Goal: Transaction & Acquisition: Purchase product/service

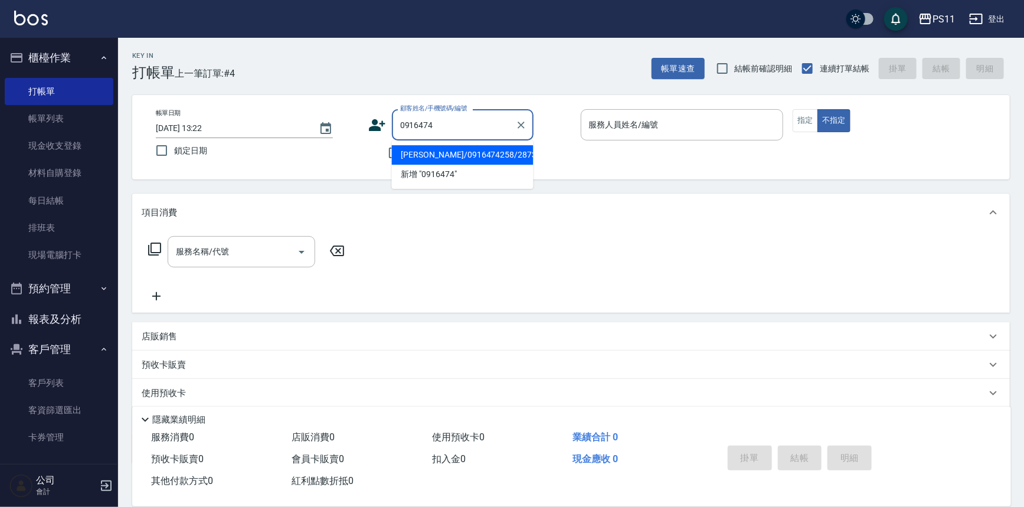
click at [495, 155] on li "[PERSON_NAME]/0916474258/2873" at bounding box center [463, 154] width 142 height 19
type input "[PERSON_NAME]/0916474258/2873"
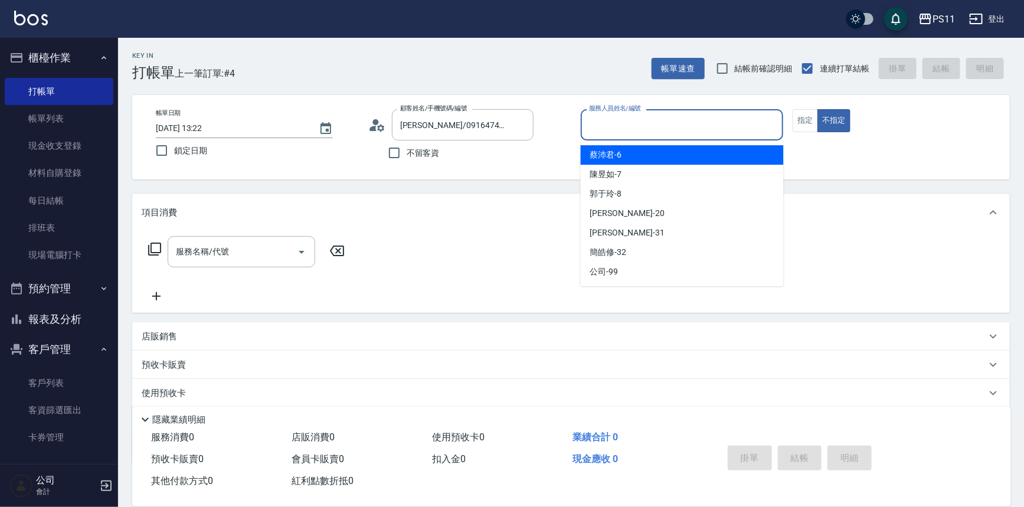
click at [751, 115] on input "服務人員姓名/編號" at bounding box center [682, 125] width 192 height 21
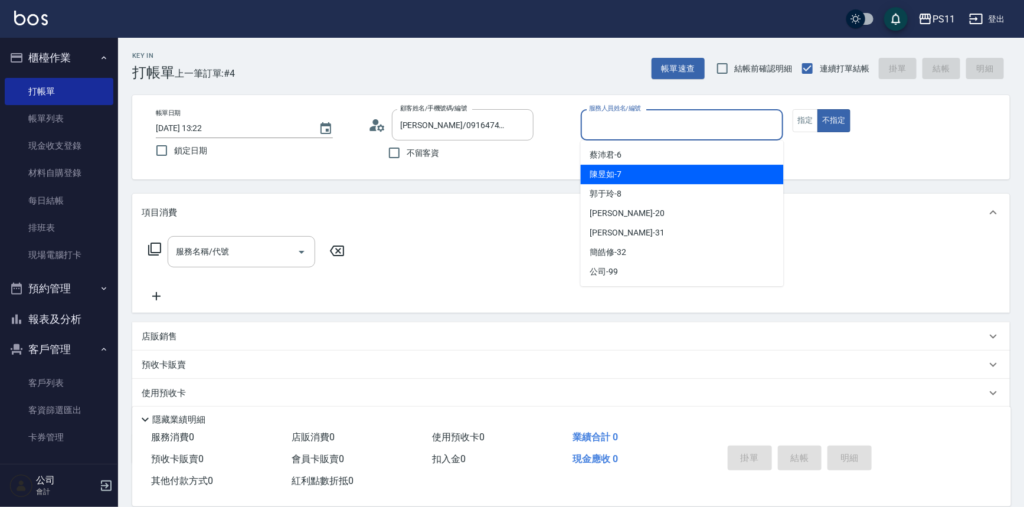
click at [708, 167] on div "陳昱如 -7" at bounding box center [682, 174] width 203 height 19
type input "陳昱如-7"
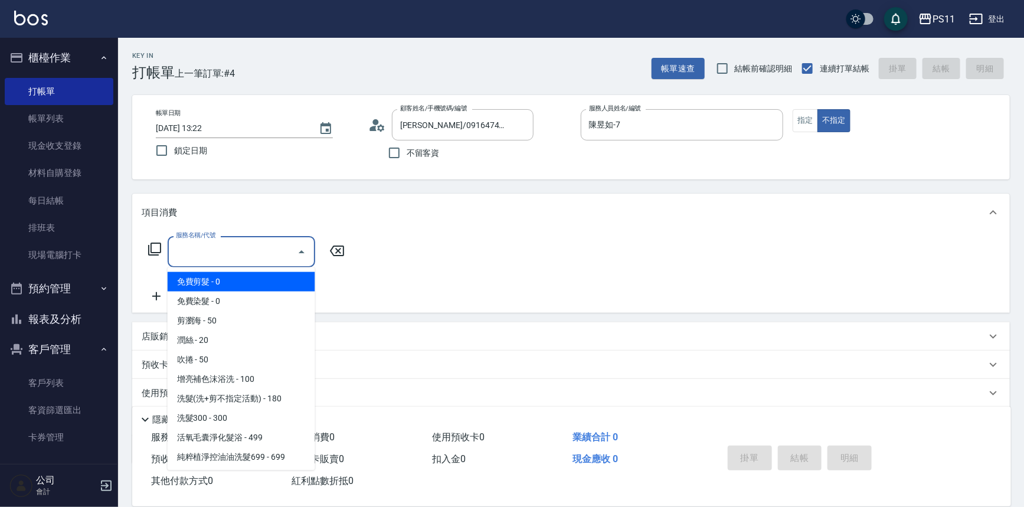
click at [210, 253] on input "服務名稱/代號" at bounding box center [232, 251] width 119 height 21
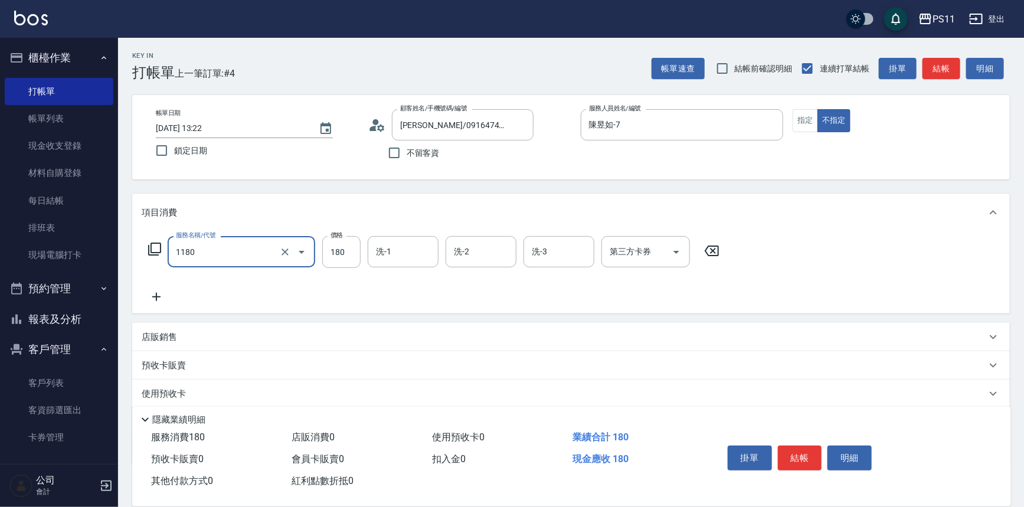
type input "洗髮(洗+剪不指定活動)(1180)"
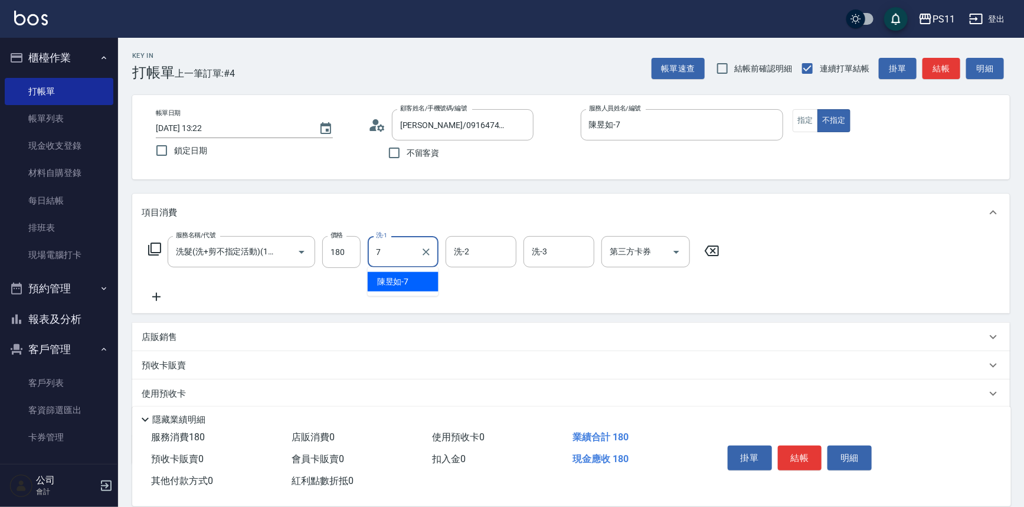
type input "陳昱如-7"
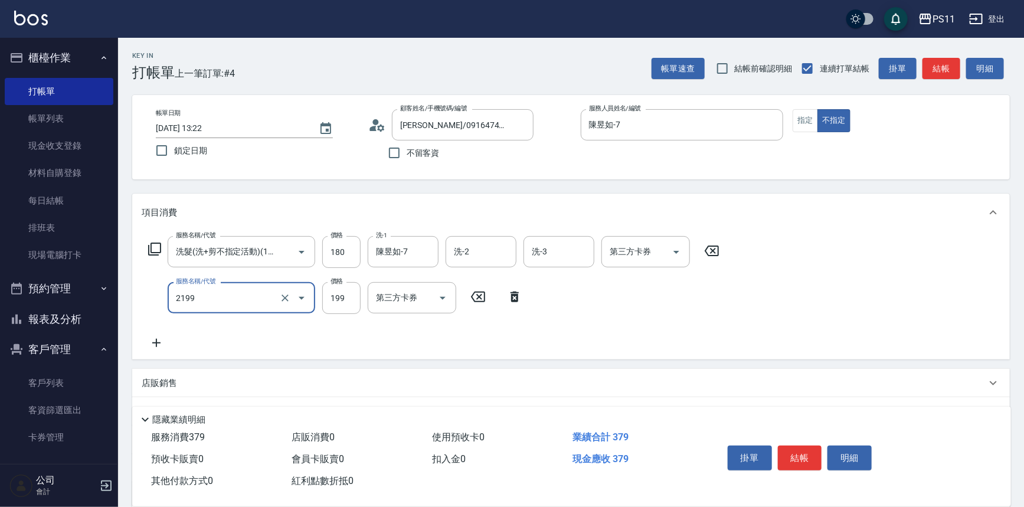
type input "不指定剪髮活動(2199)"
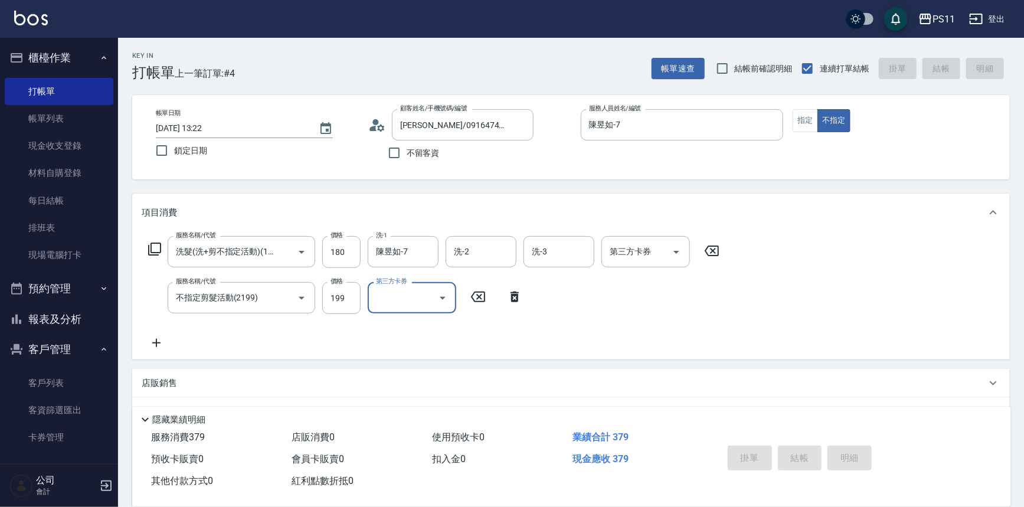
type input "2025/09/14 14:42"
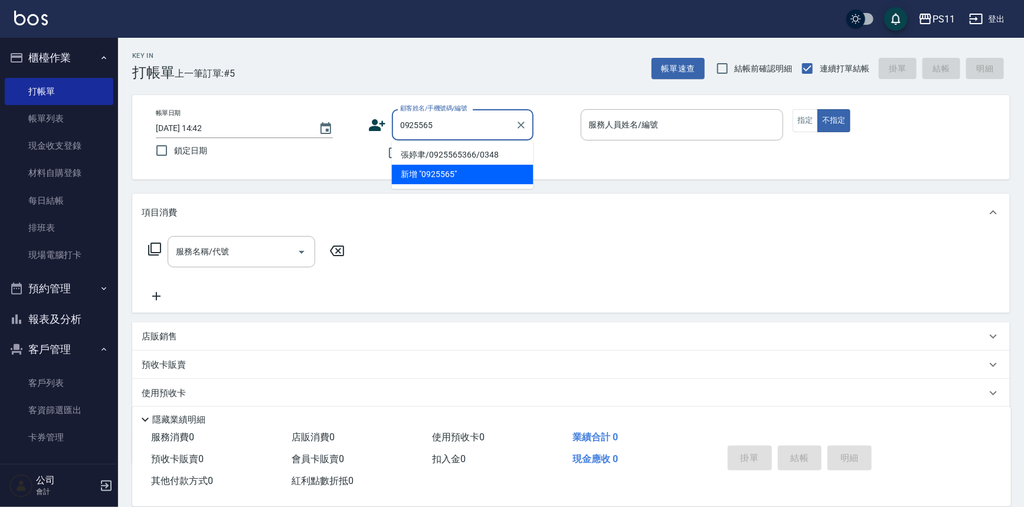
click at [432, 154] on li "張婷聿/0925565366/0348" at bounding box center [463, 154] width 142 height 19
type input "張婷聿/0925565366/0348"
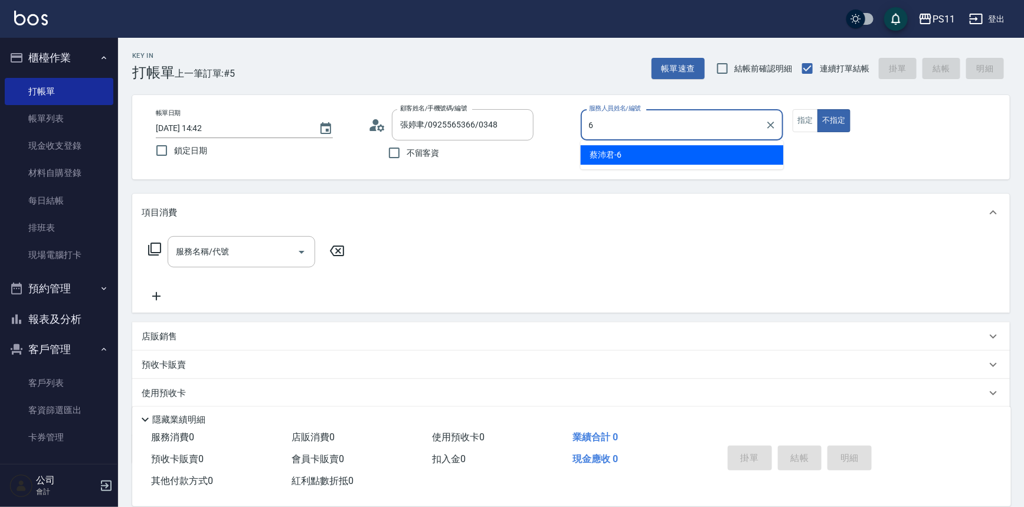
type input "[PERSON_NAME]6"
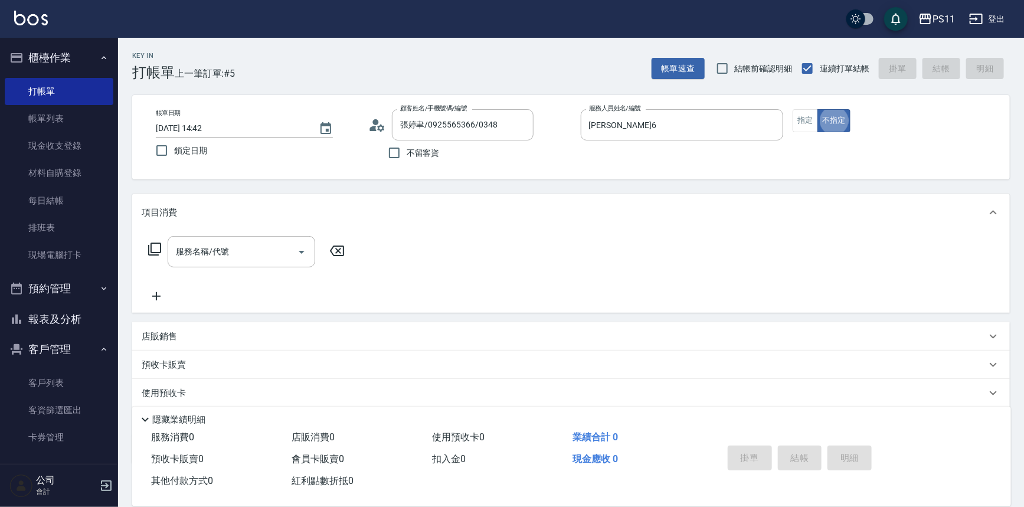
type button "false"
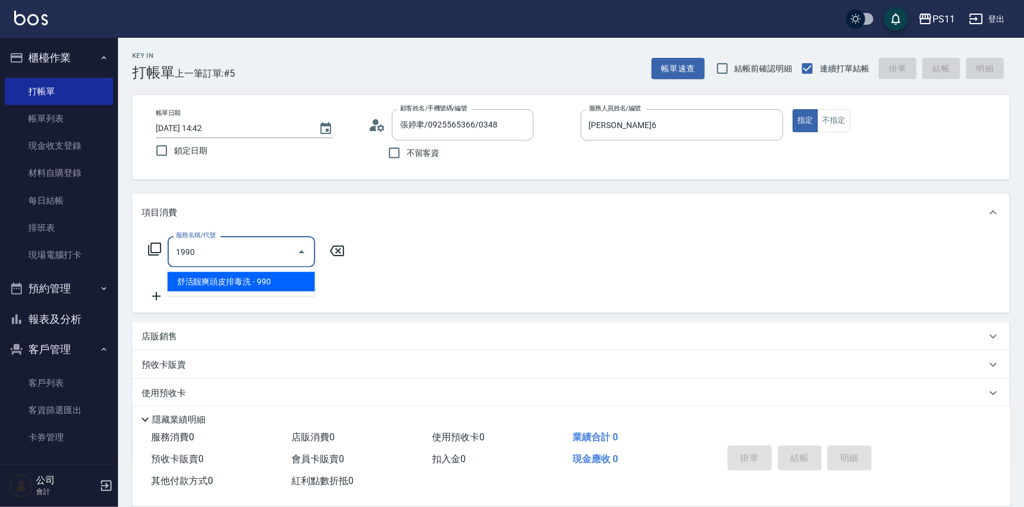
type input "舒活靓爽頭皮排毒洗(1990)"
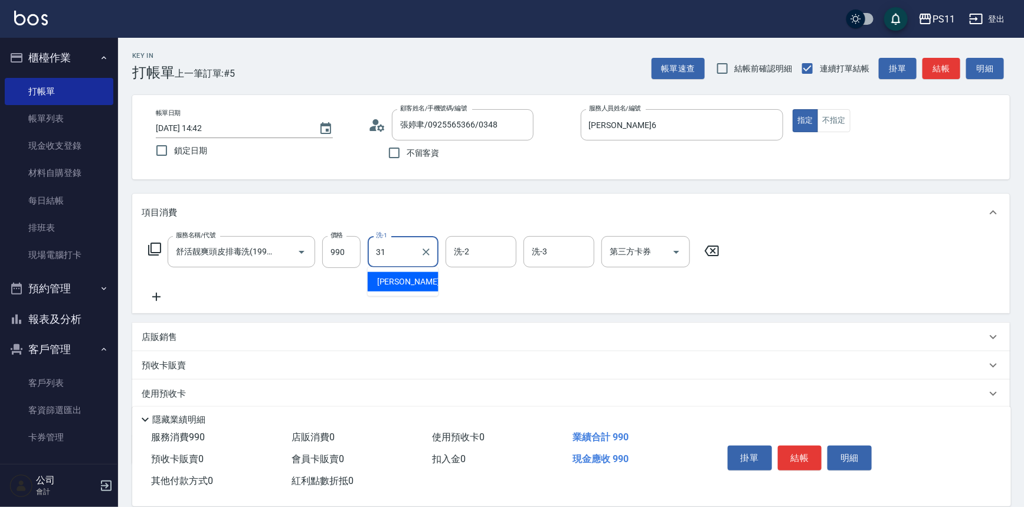
type input "[PERSON_NAME]-31"
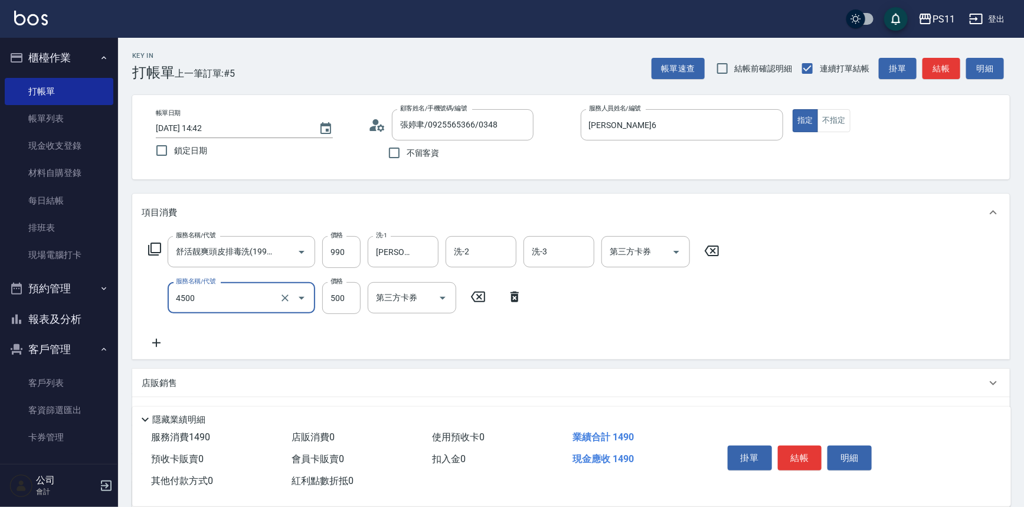
type input "補染(4500)"
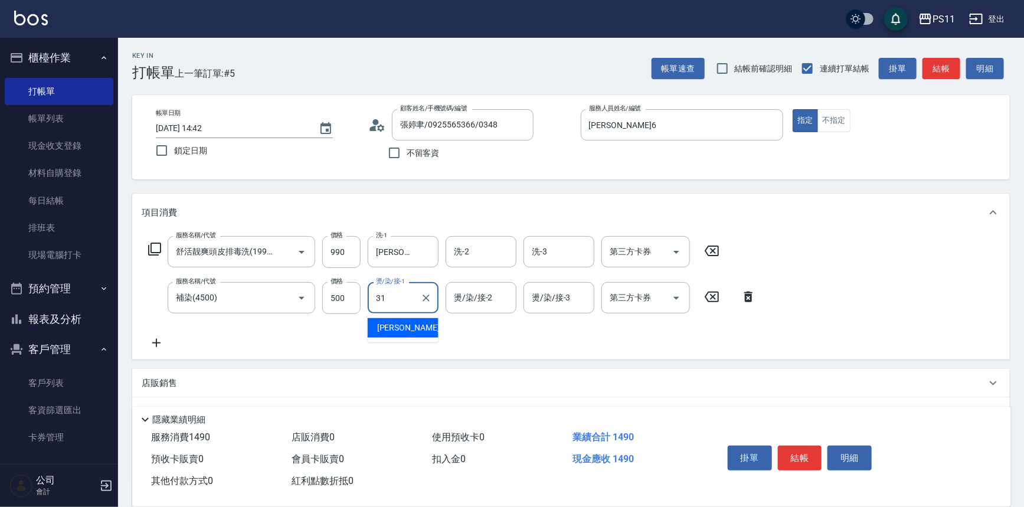
type input "[PERSON_NAME]-31"
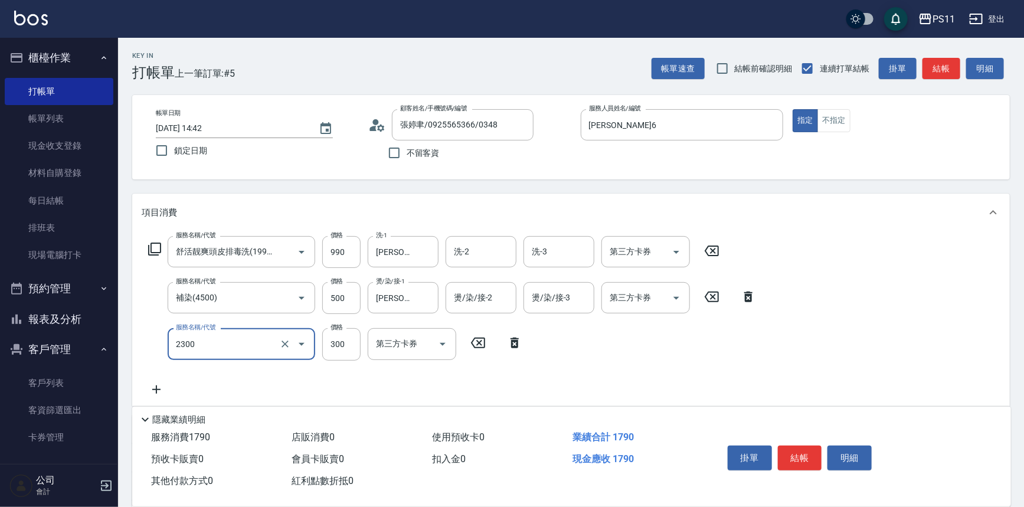
type input "剪髮(2300)"
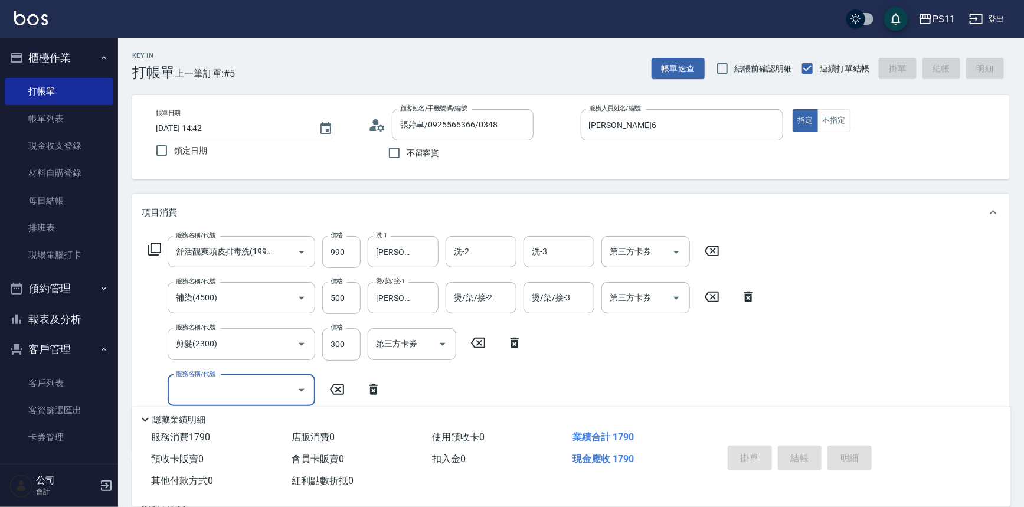
type input "2025/09/14 14:59"
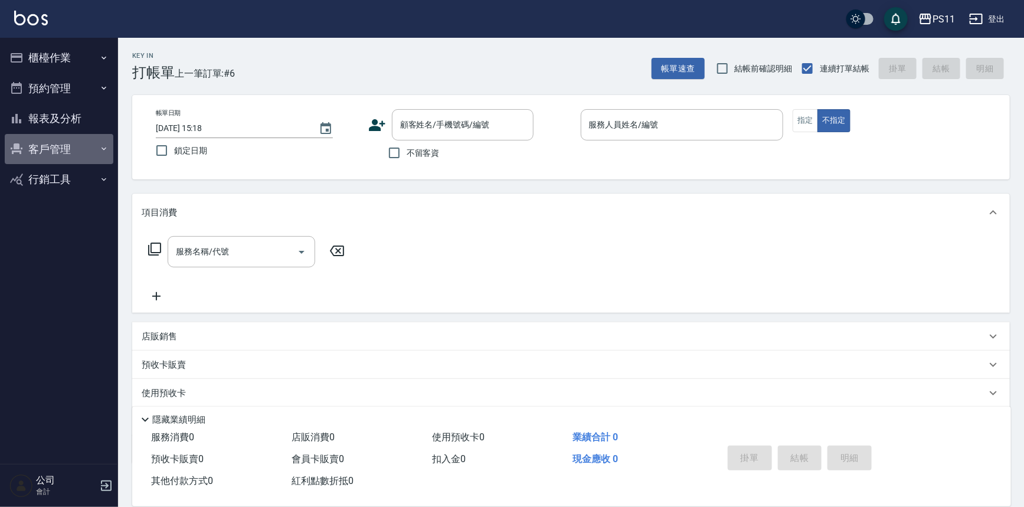
click at [66, 146] on button "客戶管理" at bounding box center [59, 149] width 109 height 31
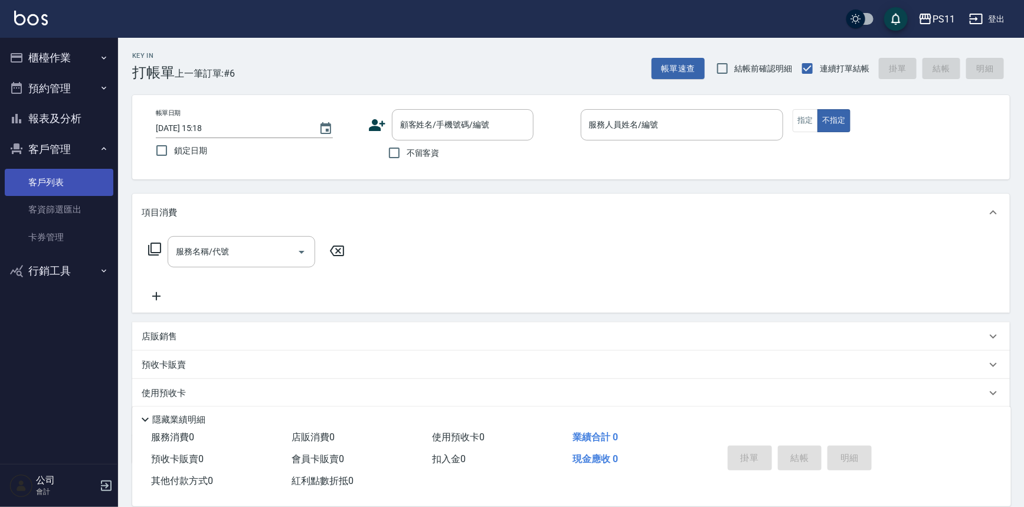
click at [73, 182] on link "客戶列表" at bounding box center [59, 182] width 109 height 27
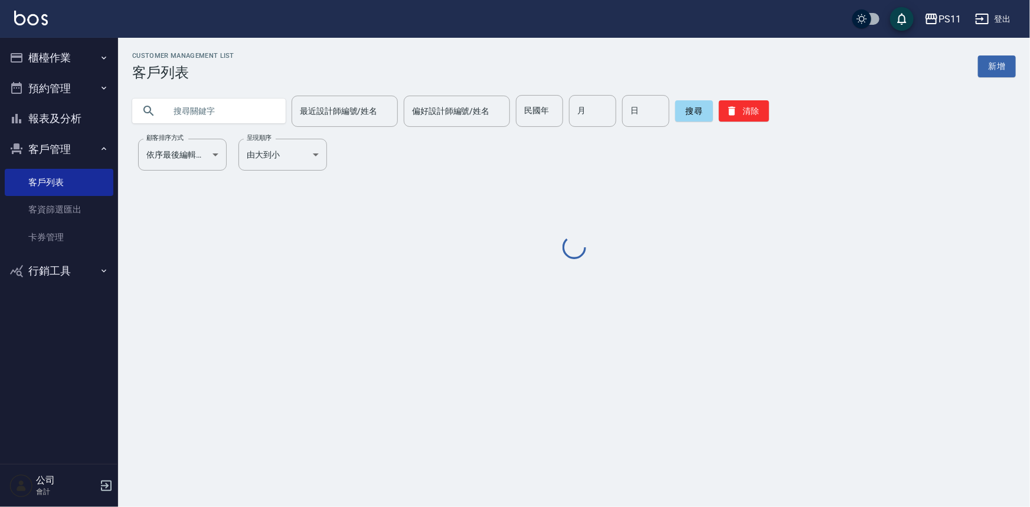
click at [222, 119] on input "text" at bounding box center [220, 111] width 111 height 32
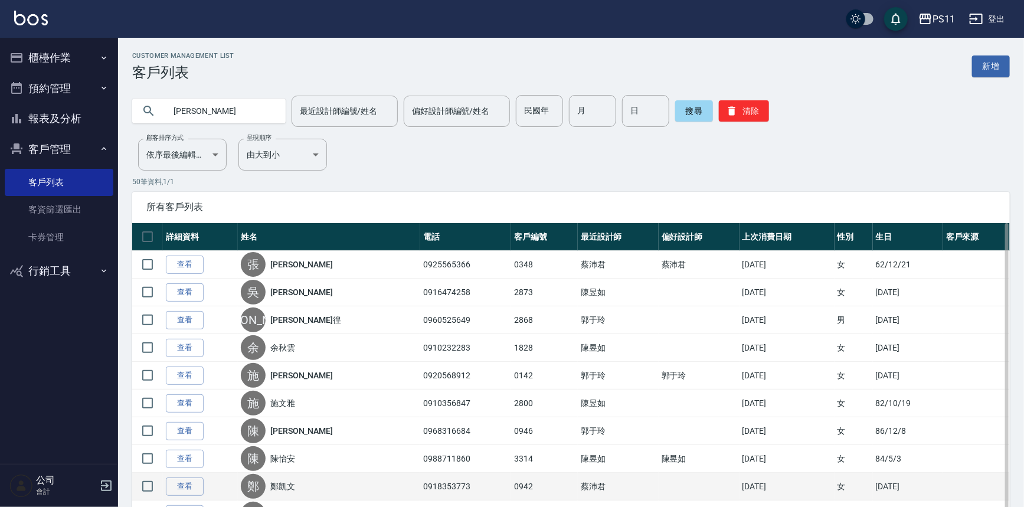
type input "[PERSON_NAME]"
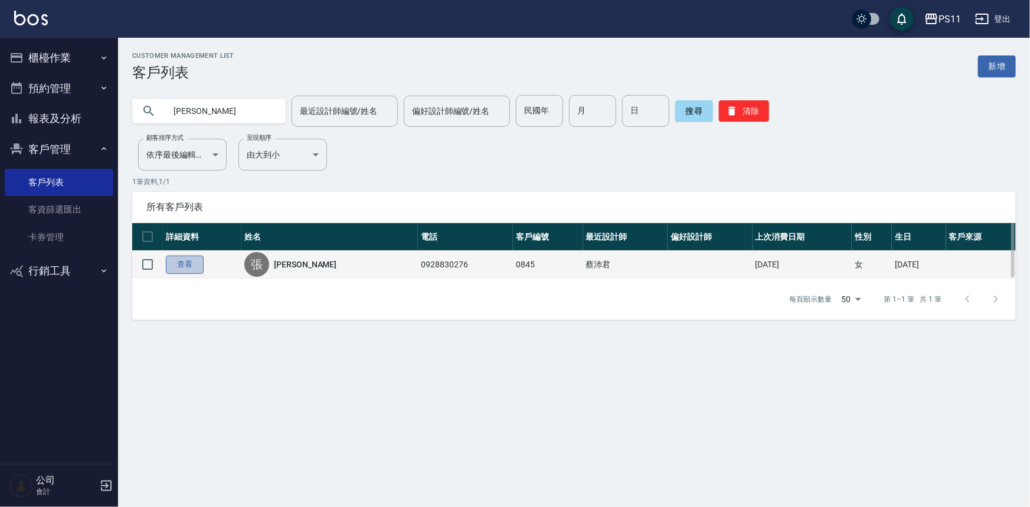
click at [183, 265] on link "查看" at bounding box center [185, 265] width 38 height 18
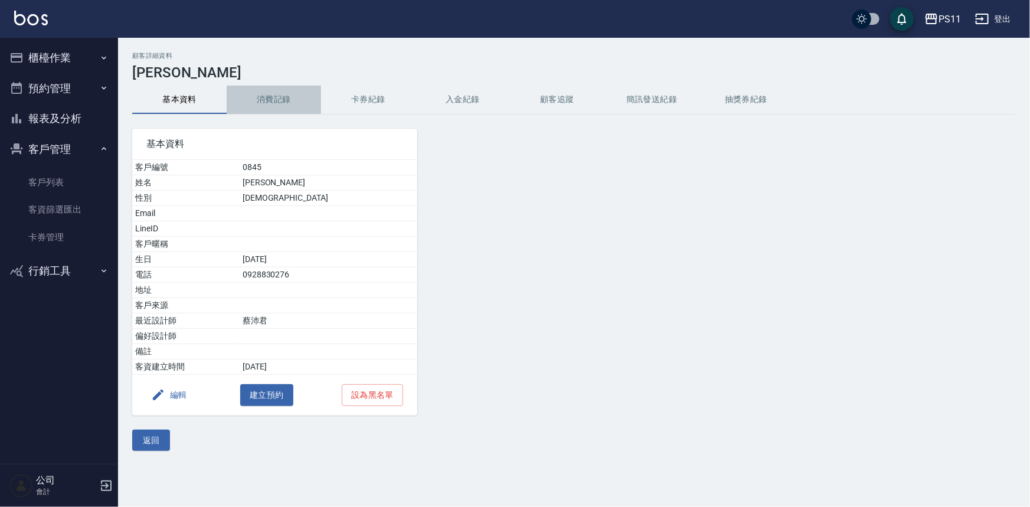
click at [294, 100] on button "消費記錄" at bounding box center [274, 100] width 94 height 28
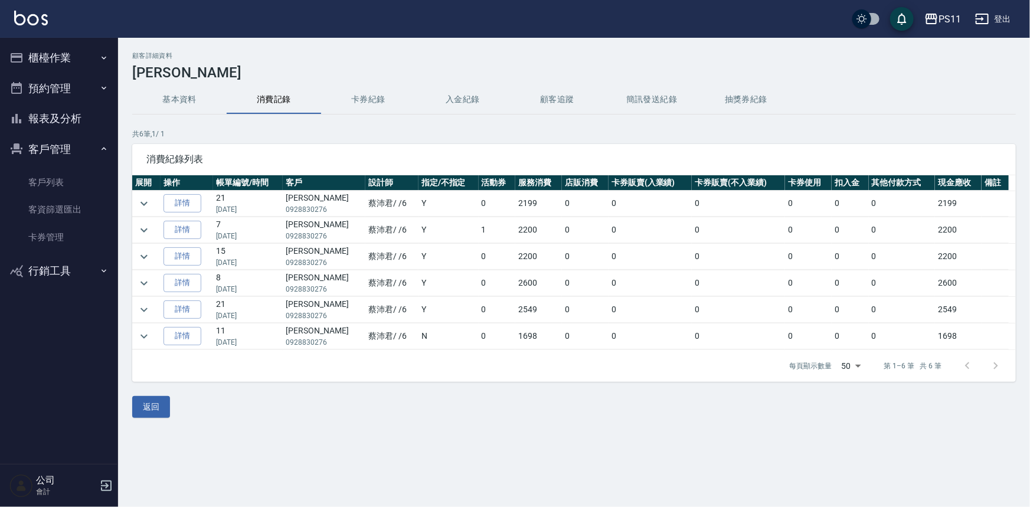
click at [183, 199] on link "詳情" at bounding box center [183, 203] width 38 height 18
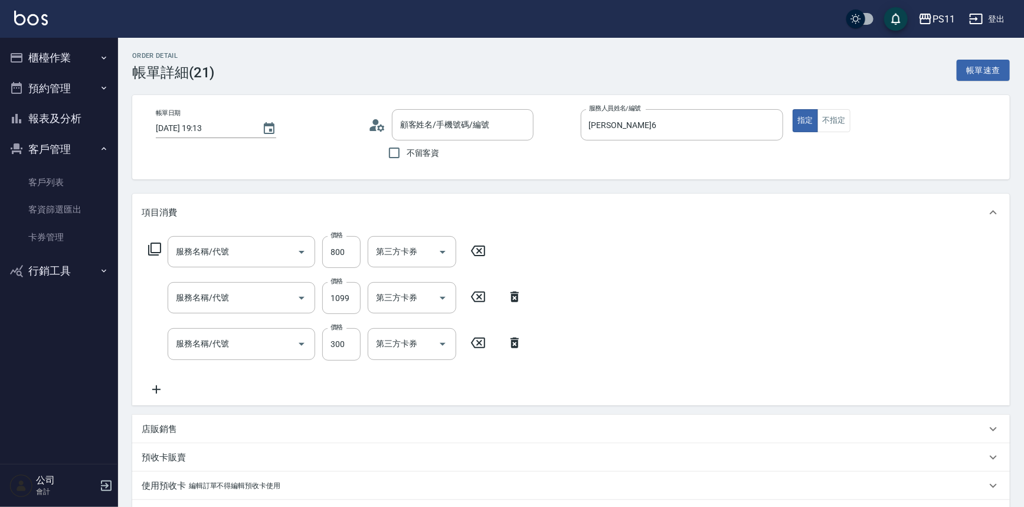
type input "[DATE] 19:13"
type input "[PERSON_NAME]6"
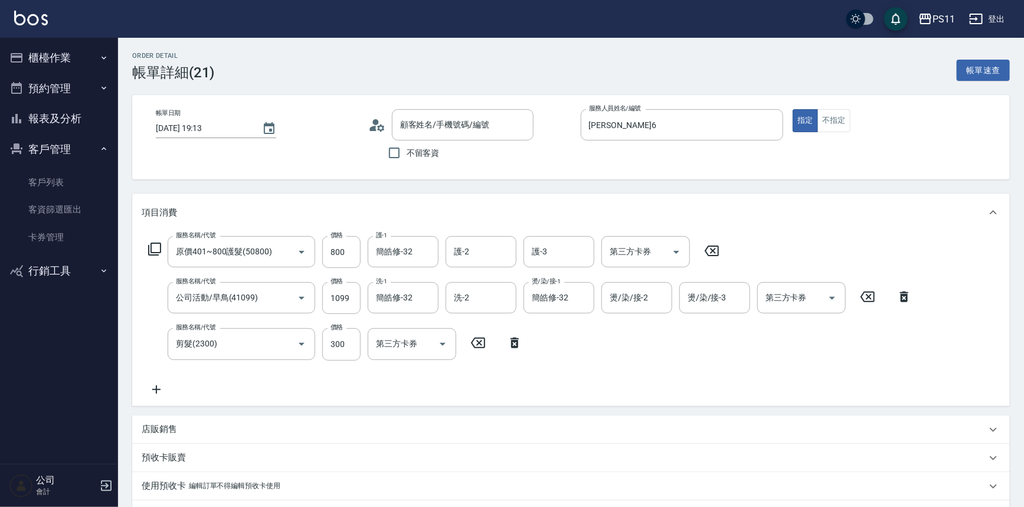
type input "原價401~800護髮(50800)"
type input "公司活動/早鳥(41099)"
type input "剪髮(2300)"
type input "[PERSON_NAME]/0928830276/0845"
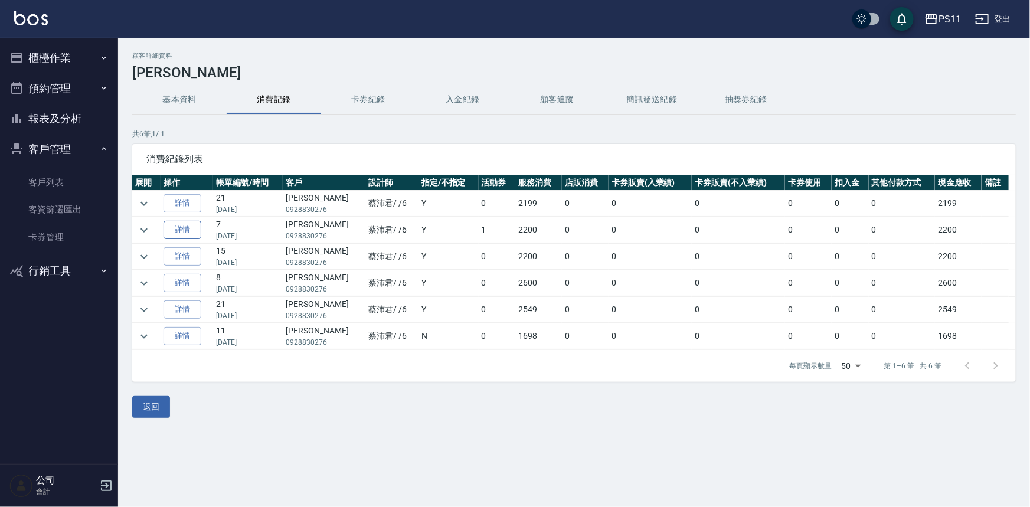
click at [191, 226] on link "詳情" at bounding box center [183, 230] width 38 height 18
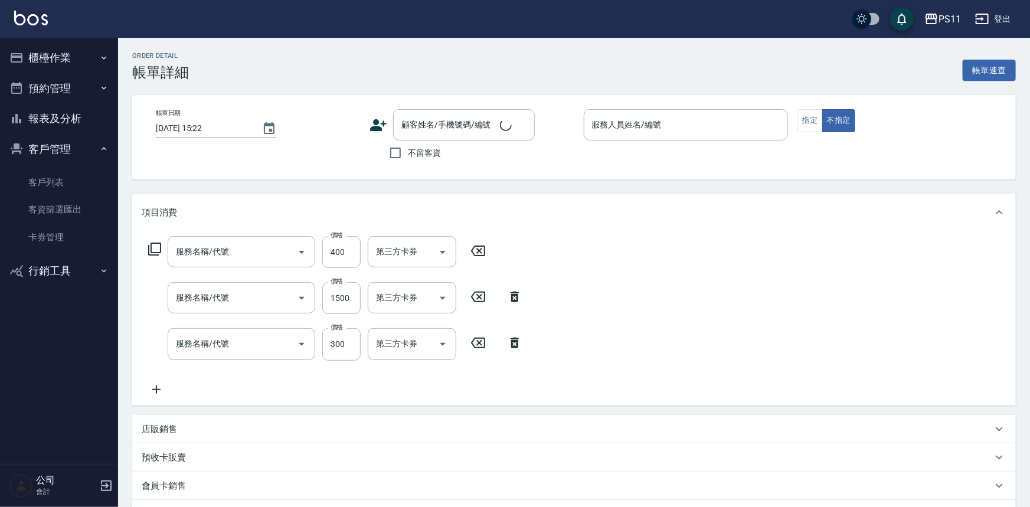
type input "原價1~400護髮(50400)"
type input "1999以下染髮(41999)"
type input "剪髮(2300)"
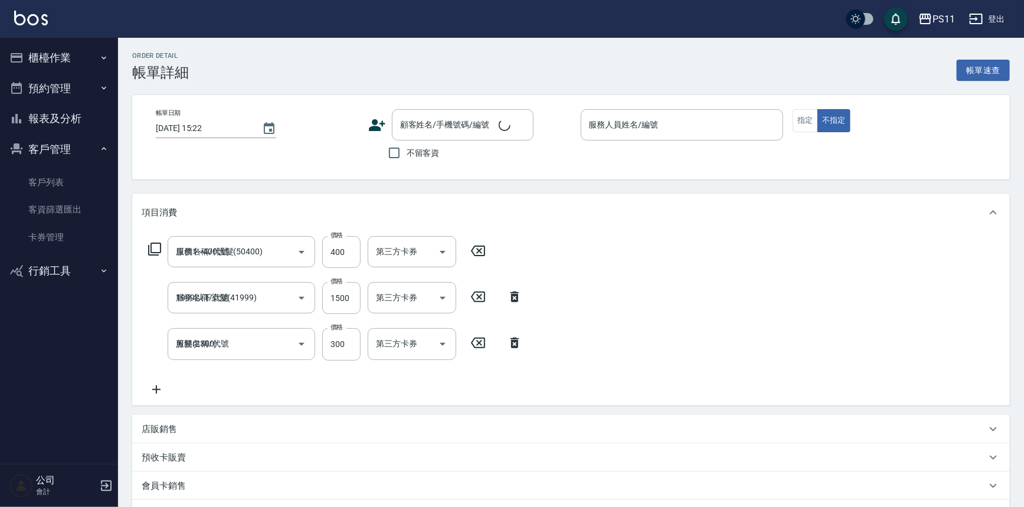
type input "[DATE] 19:16"
type input "[PERSON_NAME]6"
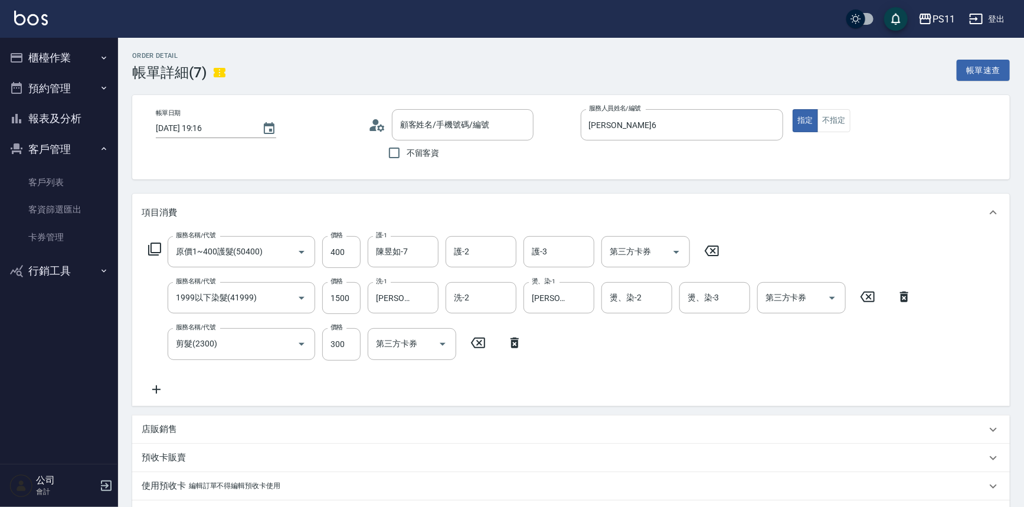
type input "[PERSON_NAME]/0928830276/0845"
click at [59, 61] on button "櫃檯作業" at bounding box center [59, 58] width 109 height 31
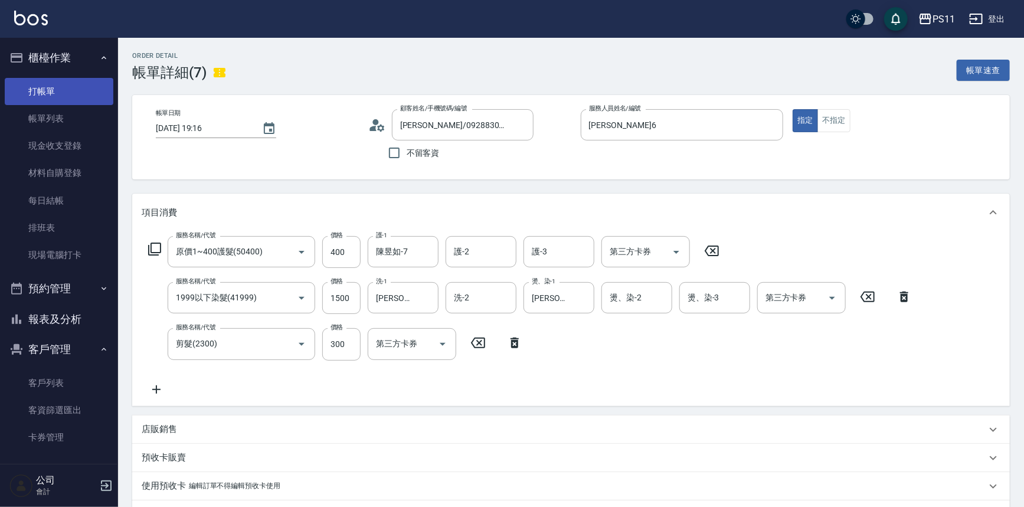
click at [63, 89] on link "打帳單" at bounding box center [59, 91] width 109 height 27
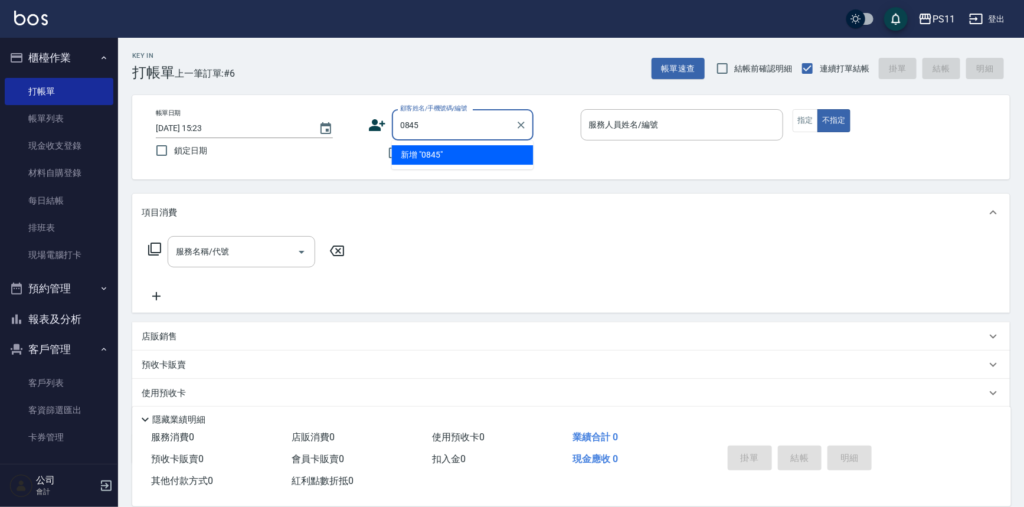
type input "0845"
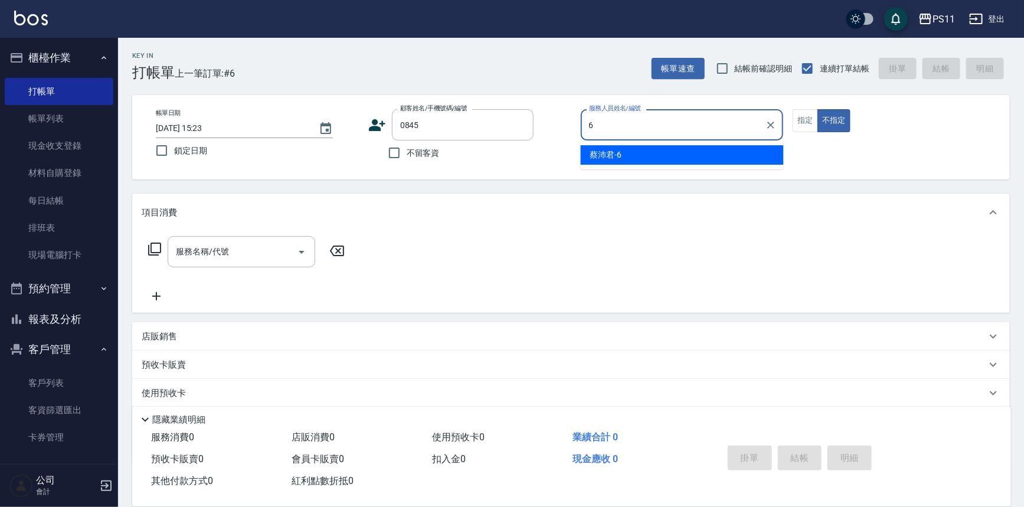
type input "[PERSON_NAME]6"
type button "false"
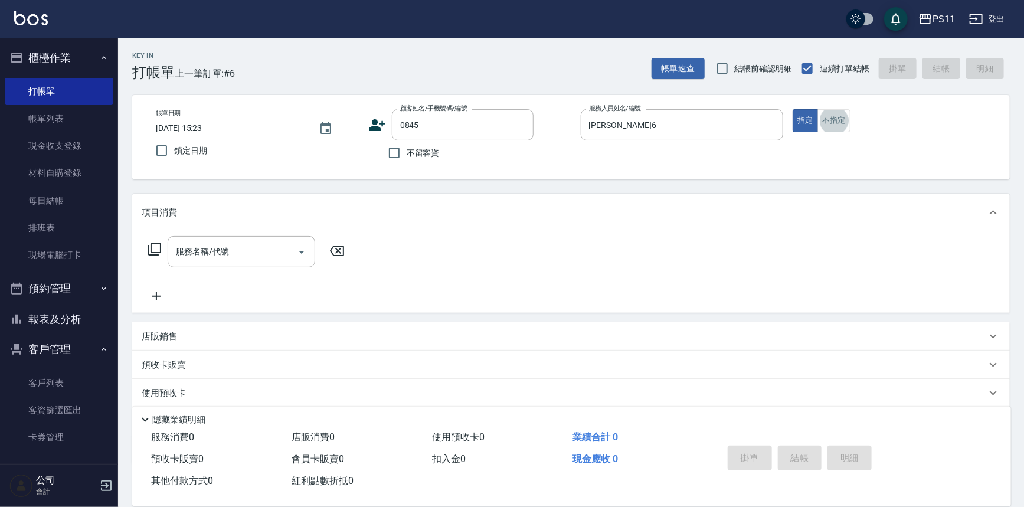
type input "[PERSON_NAME]/0928830276/0845"
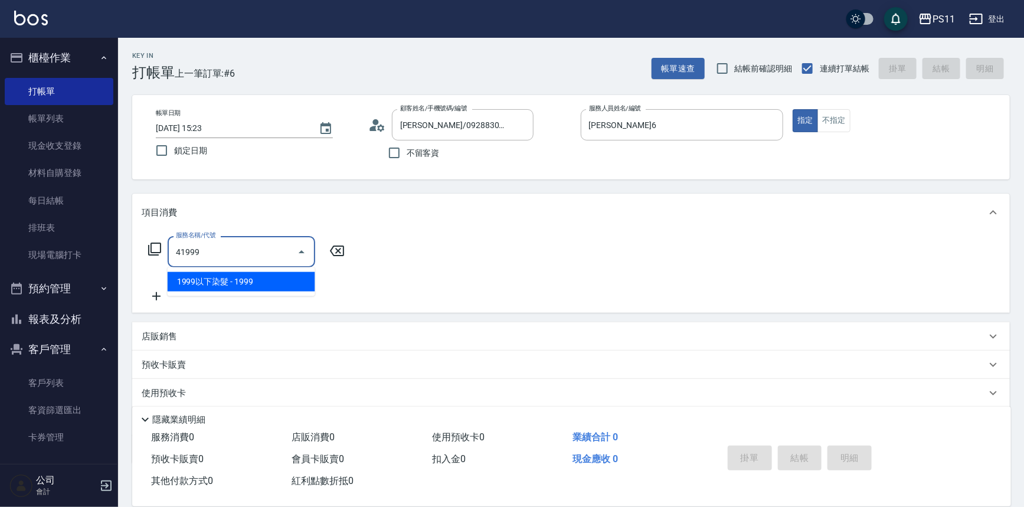
type input "1999以下染髮(41999)"
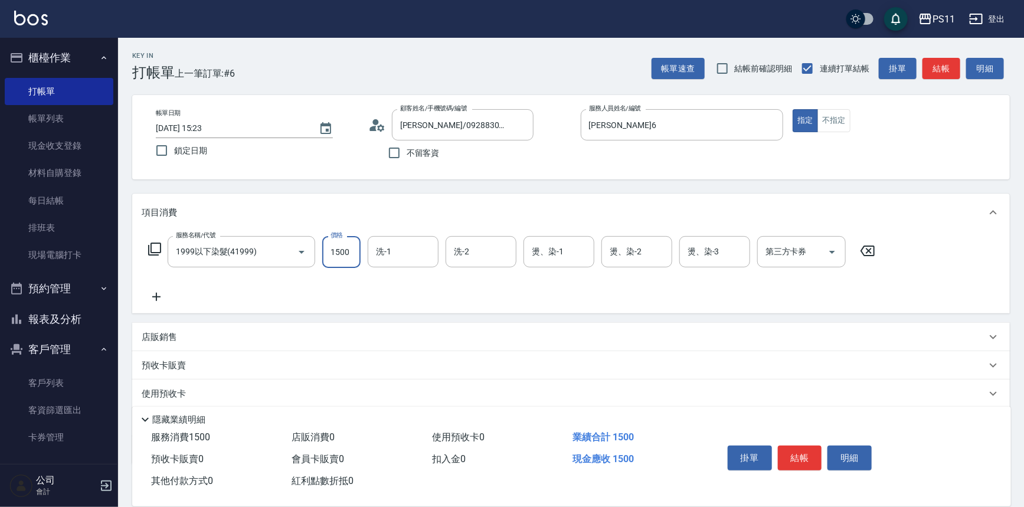
type input "1500"
type input "3"
type input "[PERSON_NAME]-20"
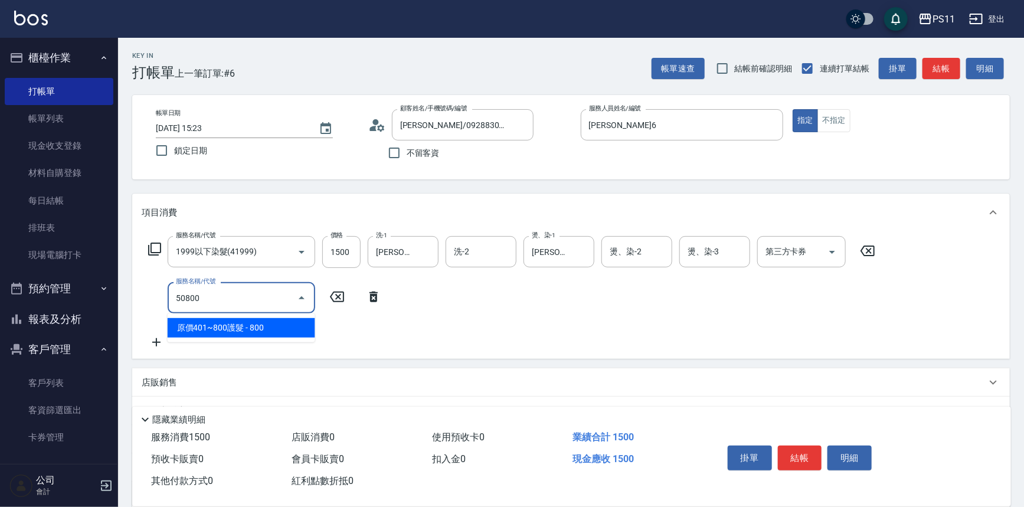
type input "原價401~800護髮(50800)"
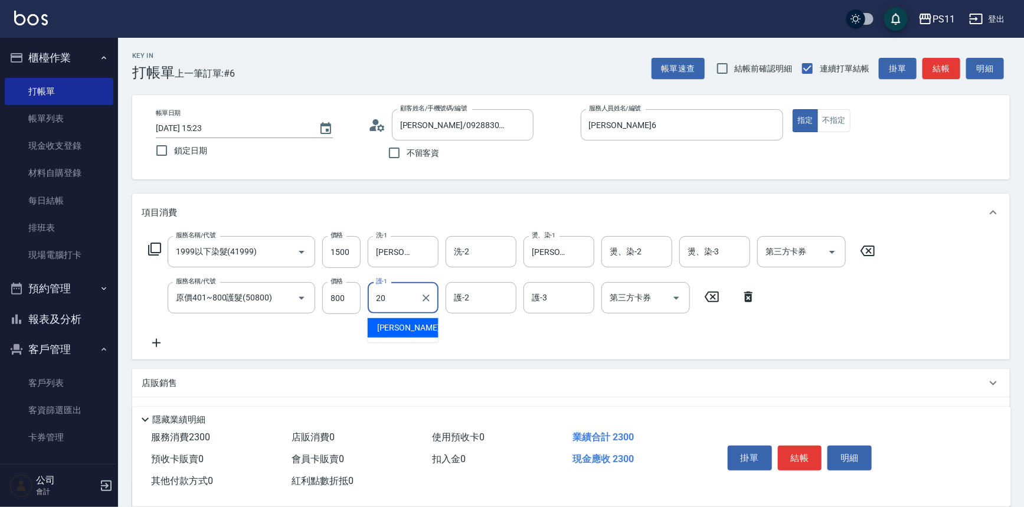
type input "[PERSON_NAME]-20"
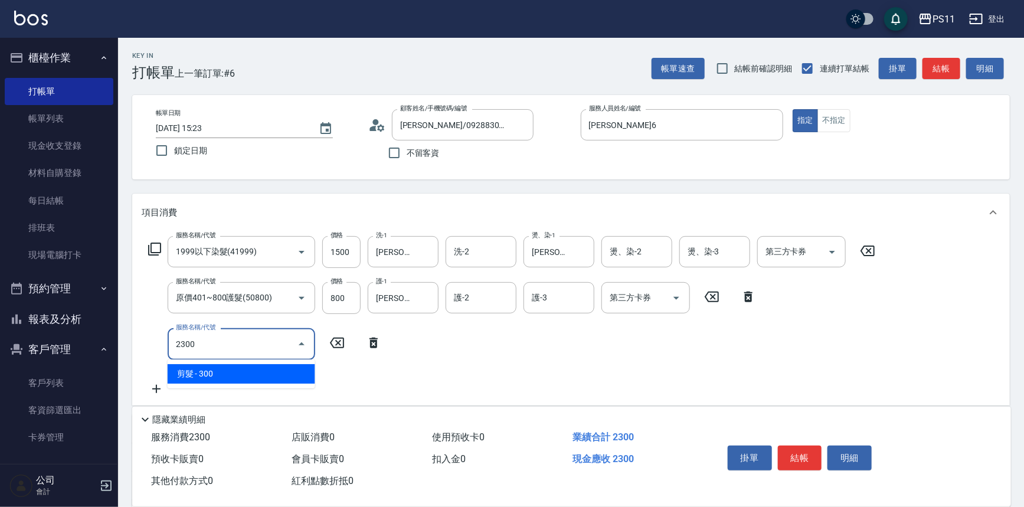
type input "剪髮(2300)"
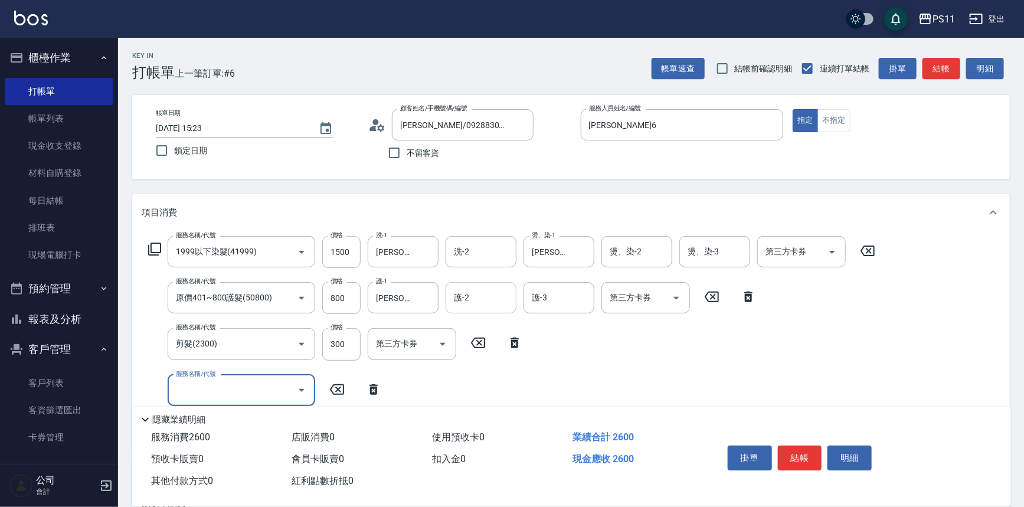
click at [484, 301] on input "護-2" at bounding box center [481, 298] width 60 height 21
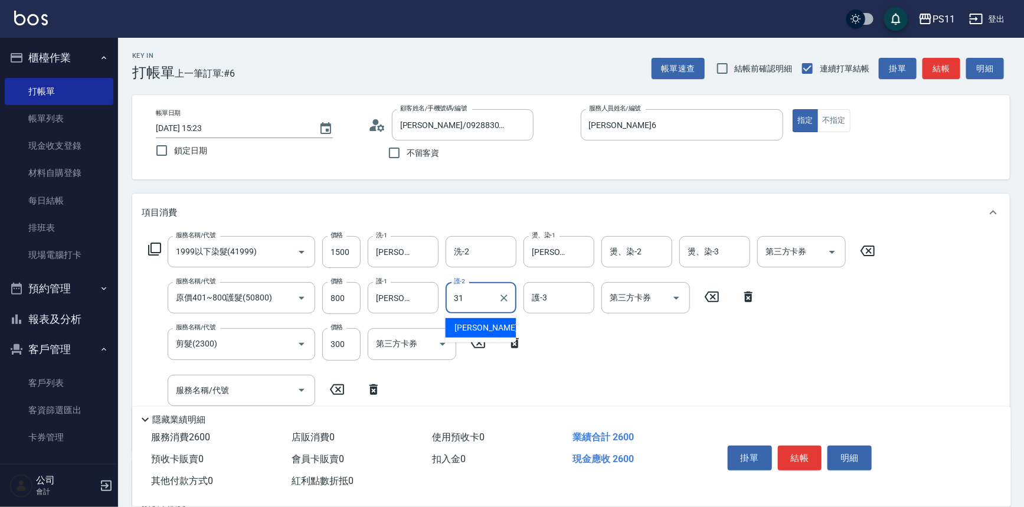
type input "[PERSON_NAME]-31"
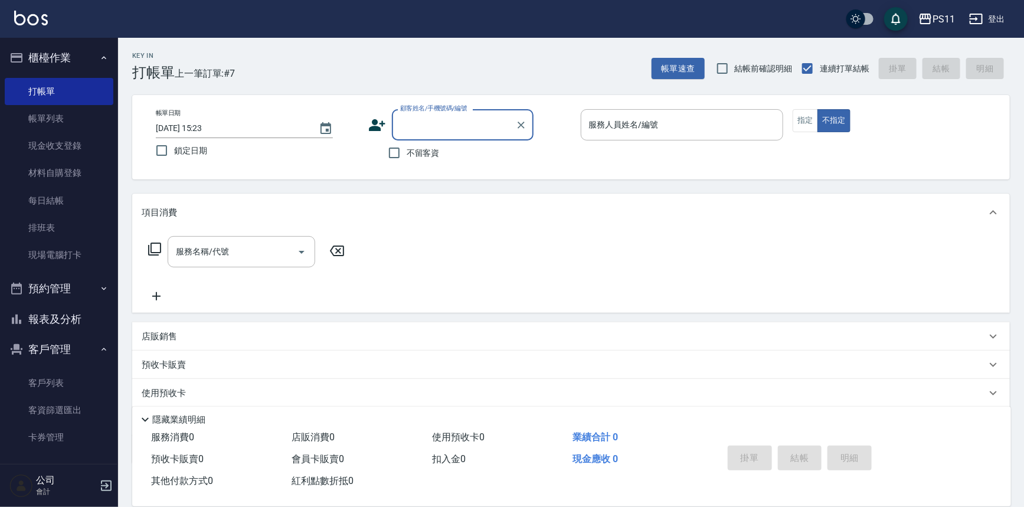
click at [456, 122] on input "顧客姓名/手機號碼/編號" at bounding box center [453, 125] width 113 height 21
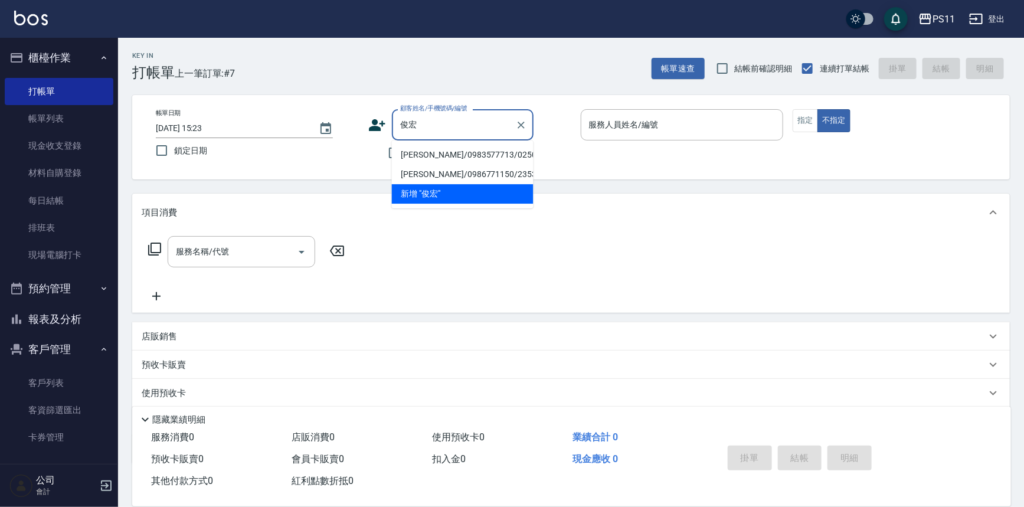
click at [452, 151] on li "[PERSON_NAME]/0983577713/0250" at bounding box center [463, 154] width 142 height 19
type input "[PERSON_NAME]/0983577713/0250"
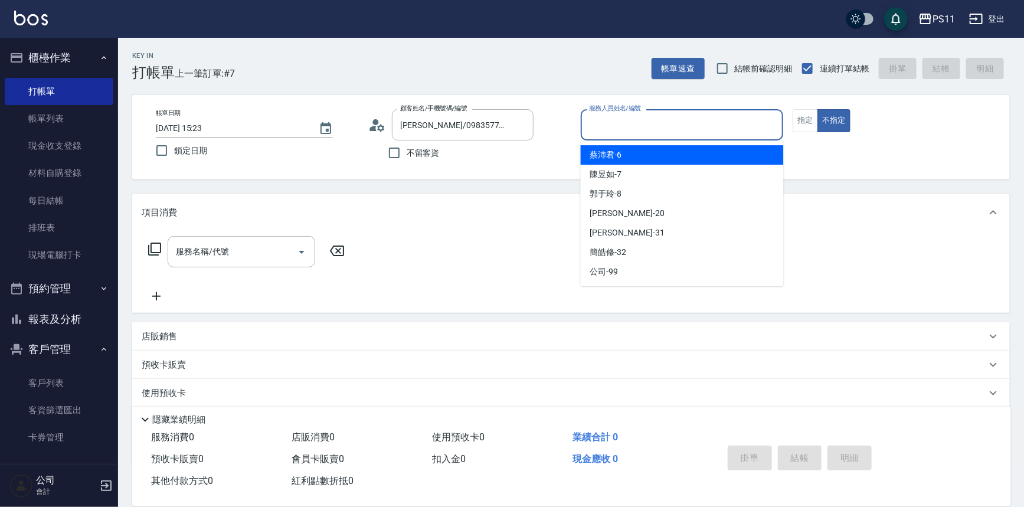
click at [690, 120] on input "服務人員姓名/編號" at bounding box center [682, 125] width 192 height 21
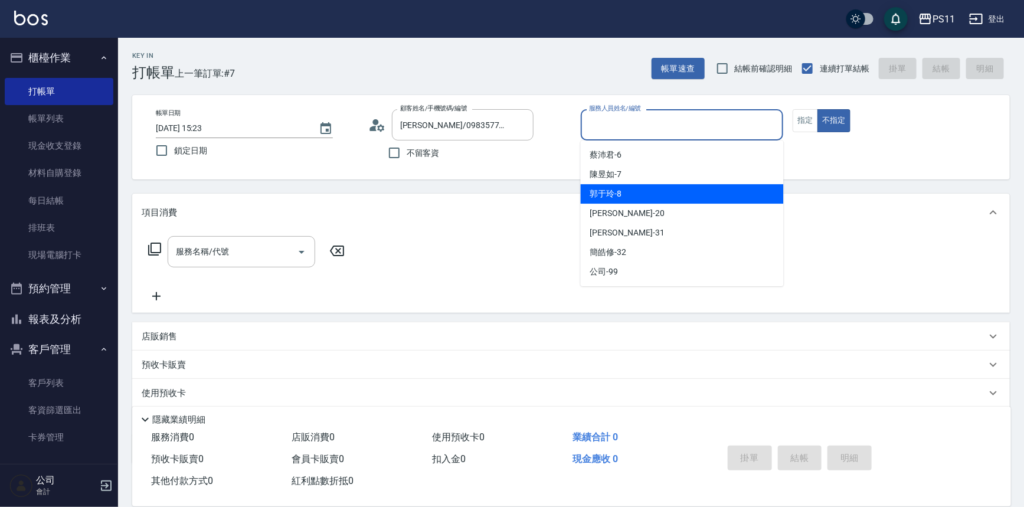
click at [678, 195] on div "郭于玲 -8" at bounding box center [682, 193] width 203 height 19
type input "郭于玲-8"
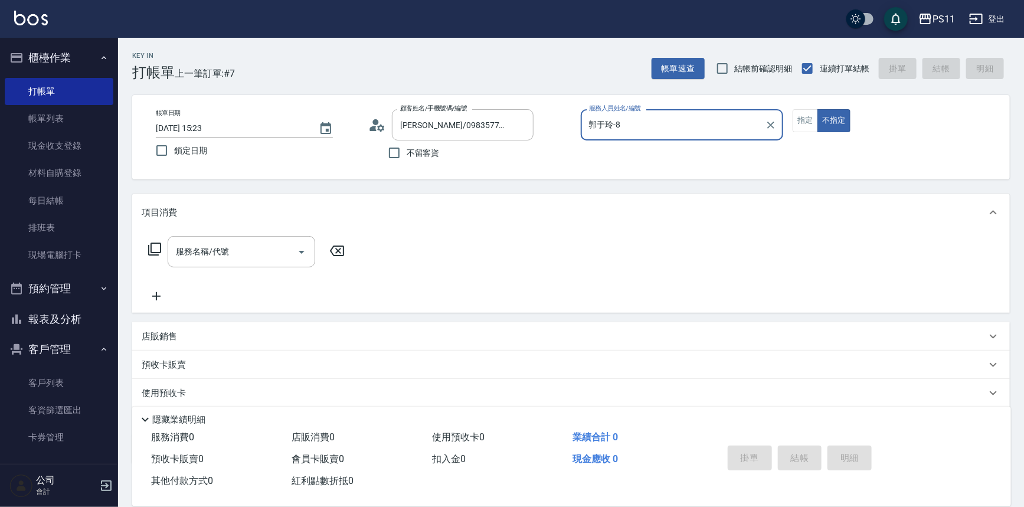
click at [804, 117] on button "指定" at bounding box center [805, 120] width 25 height 23
click at [152, 243] on icon at bounding box center [154, 249] width 13 height 13
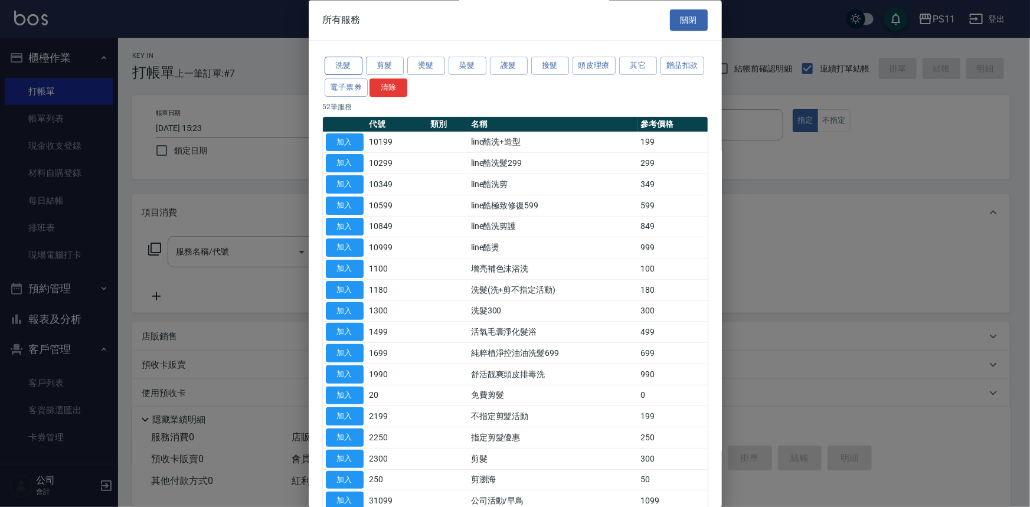
click at [342, 68] on button "洗髮" at bounding box center [344, 66] width 38 height 18
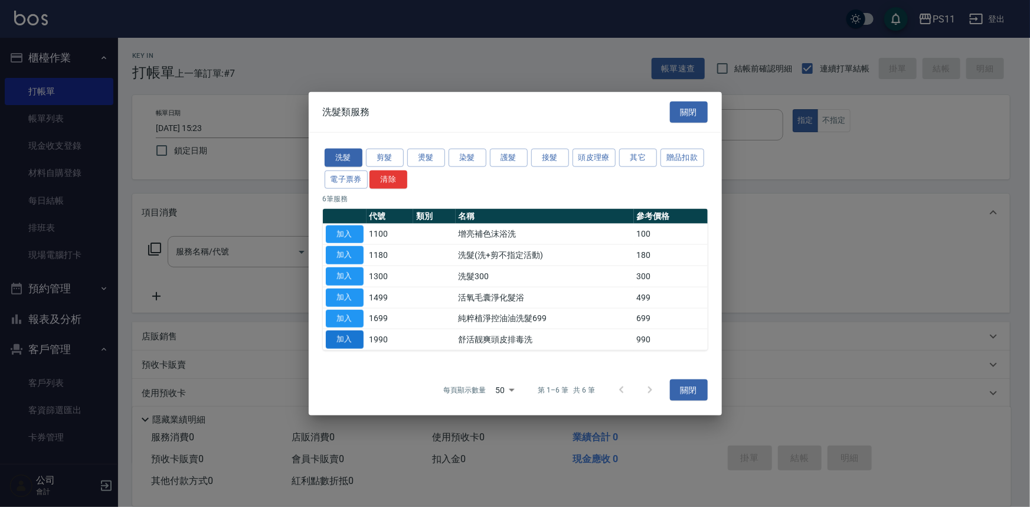
click at [347, 332] on button "加入" at bounding box center [345, 340] width 38 height 18
type input "舒活靓爽頭皮排毒洗(1990)"
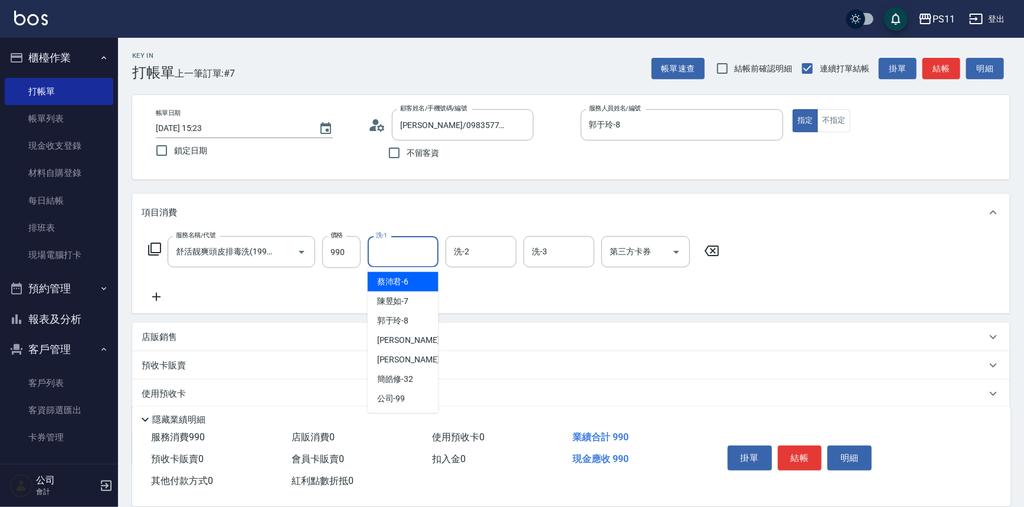
click at [390, 244] on input "洗-1" at bounding box center [403, 251] width 60 height 21
type input "[PERSON_NAME]-20"
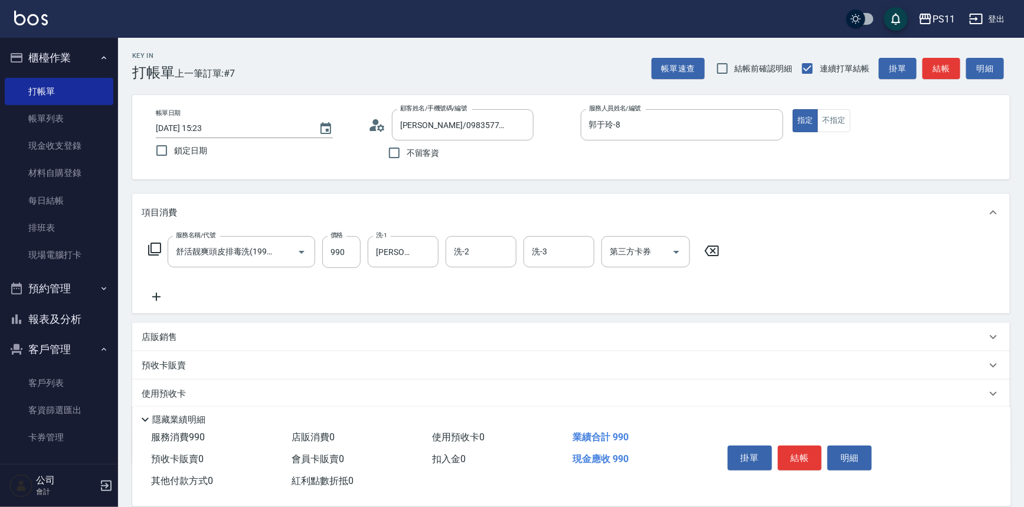
click at [155, 295] on icon at bounding box center [157, 297] width 30 height 14
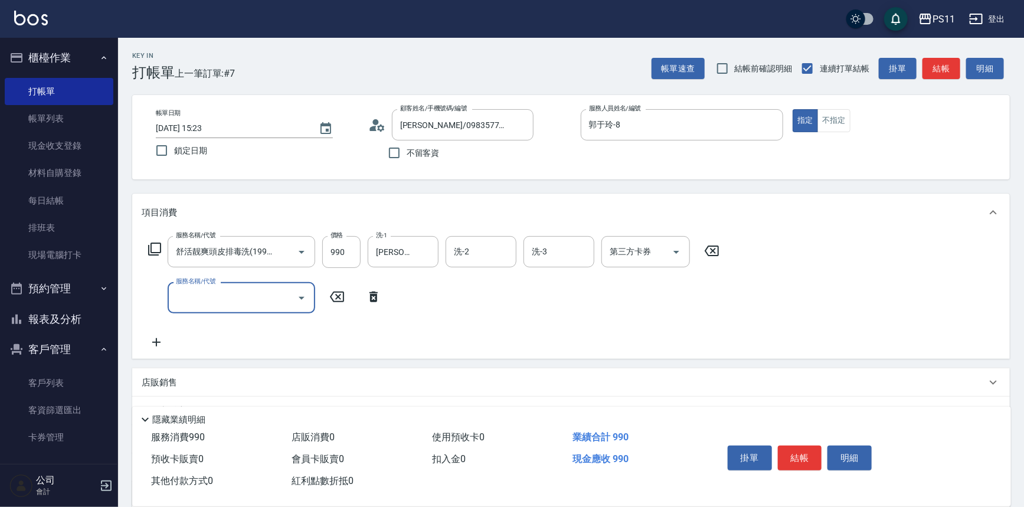
click at [197, 295] on input "服務名稱/代號" at bounding box center [232, 298] width 119 height 21
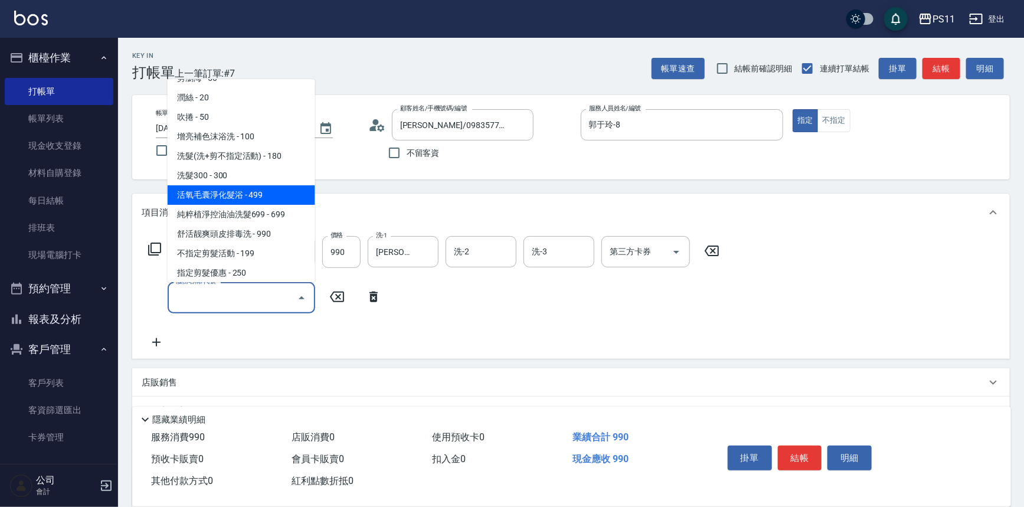
scroll to position [107, 0]
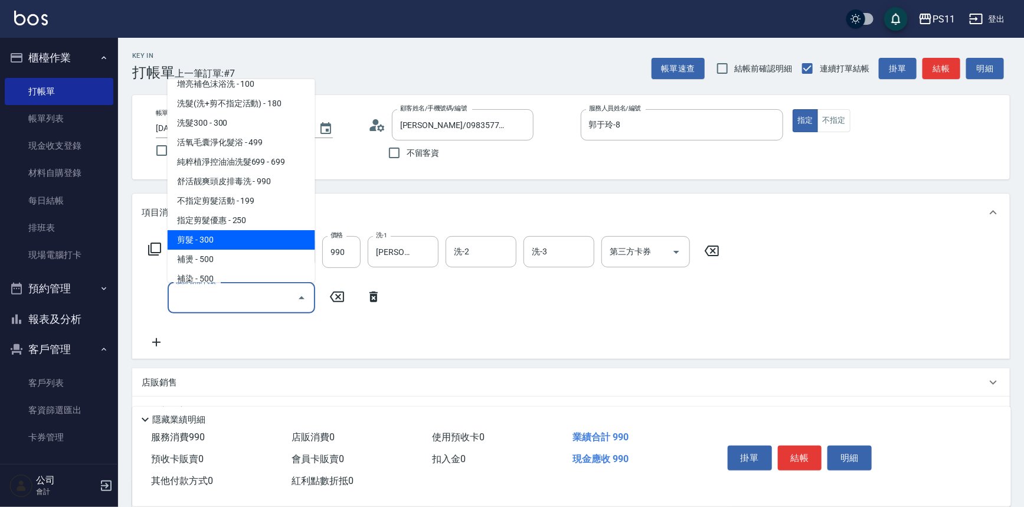
click at [240, 241] on span "剪髮 - 300" at bounding box center [242, 239] width 148 height 19
type input "剪髮(2300)"
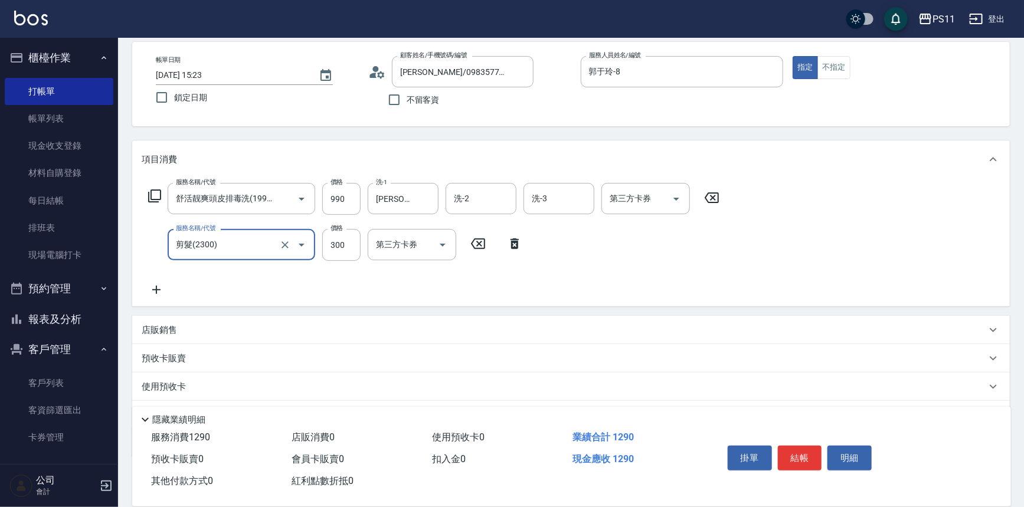
scroll to position [114, 0]
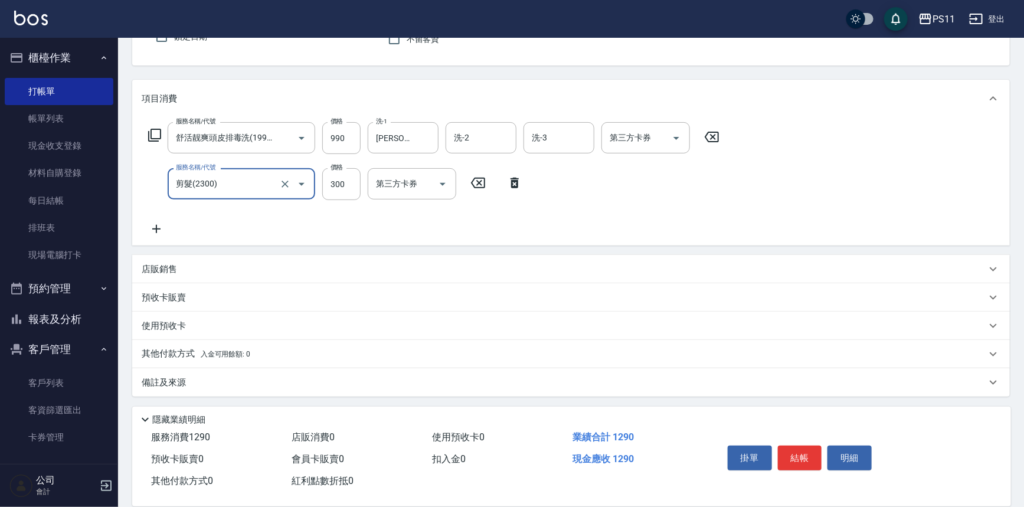
click at [177, 362] on div "其他付款方式 入金可用餘額: 0" at bounding box center [571, 354] width 878 height 28
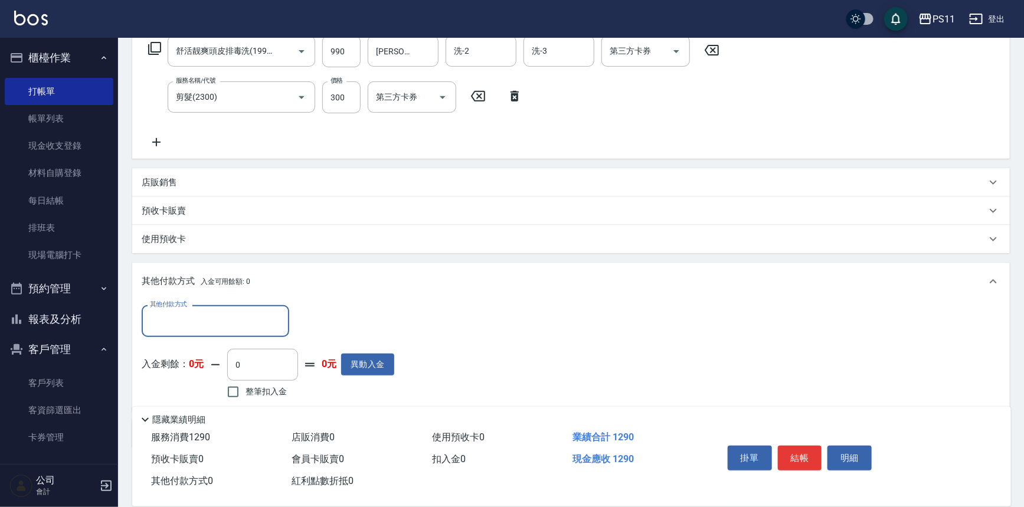
scroll to position [0, 0]
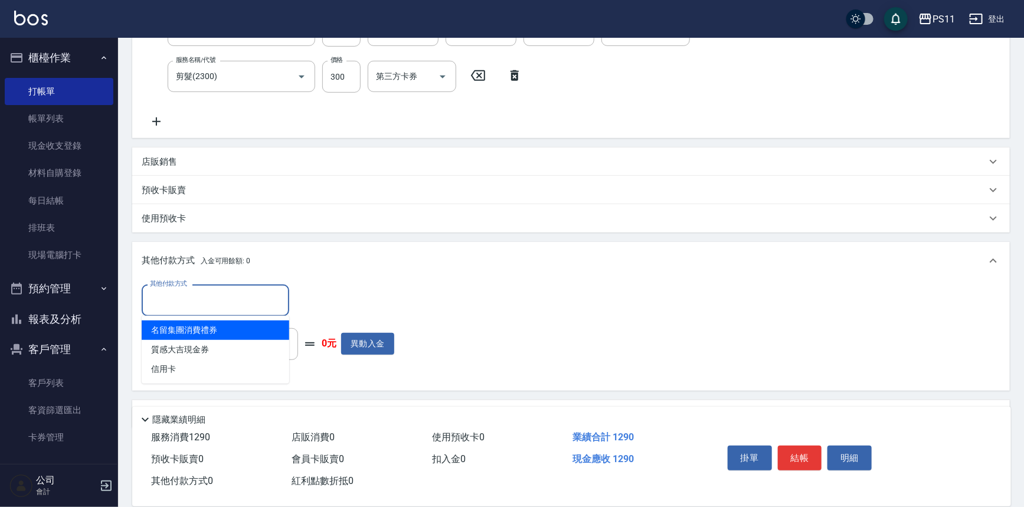
click at [191, 295] on input "其他付款方式" at bounding box center [215, 300] width 137 height 21
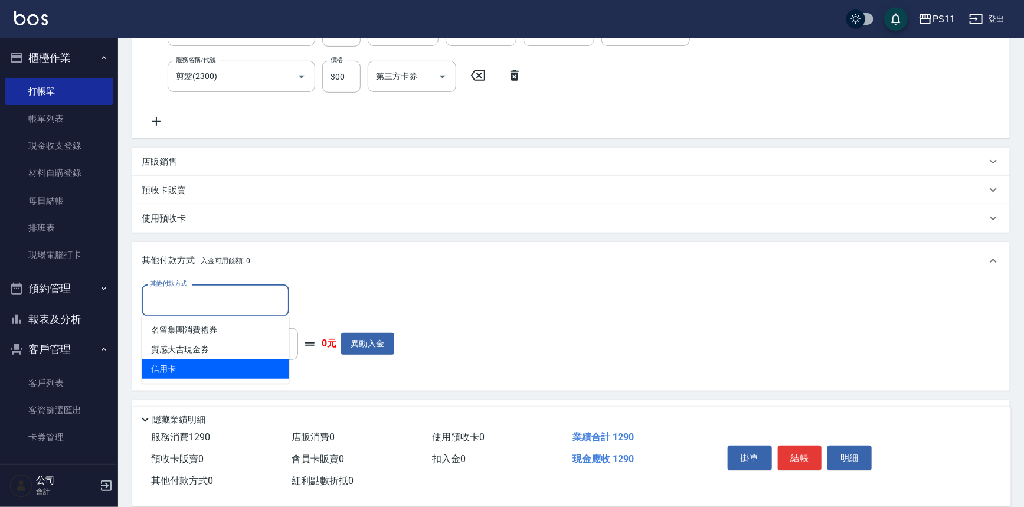
click at [221, 374] on span "信用卡" at bounding box center [216, 369] width 148 height 19
type input "信用卡"
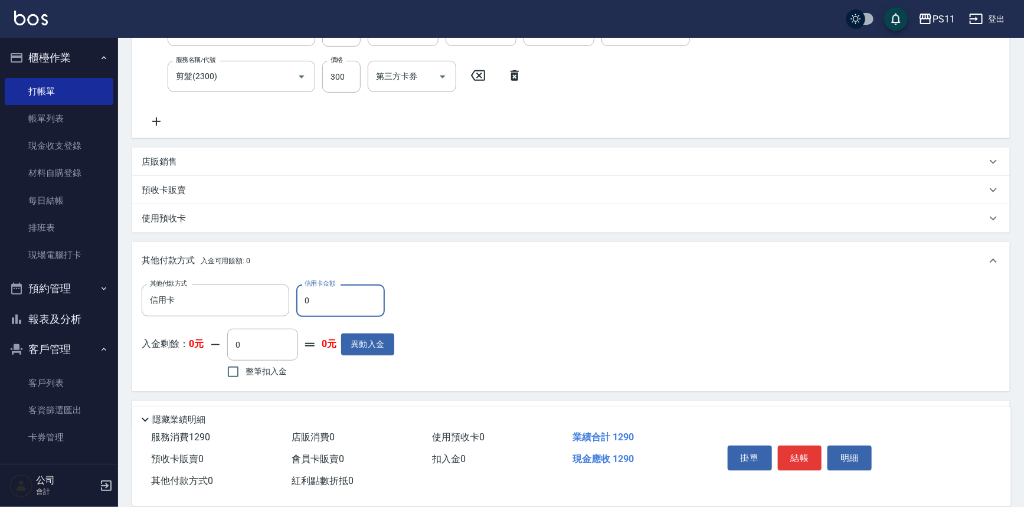
drag, startPoint x: 331, startPoint y: 300, endPoint x: 93, endPoint y: 307, distance: 237.4
click at [93, 310] on div "PS11 登出 櫃檯作業 打帳單 帳單列表 現金收支登錄 材料自購登錄 每日結帳 排班表 現場電腦打卡 預約管理 預約管理 單日預約紀錄 單週預約紀錄 報表及…" at bounding box center [512, 160] width 1024 height 762
type input "1290"
click at [815, 461] on button "結帳" at bounding box center [800, 458] width 44 height 25
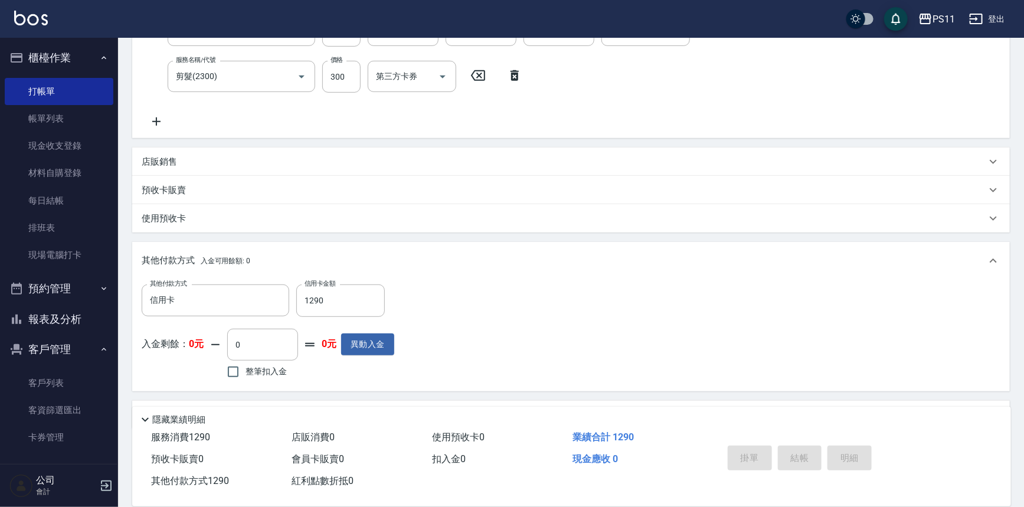
type input "[DATE] 15:49"
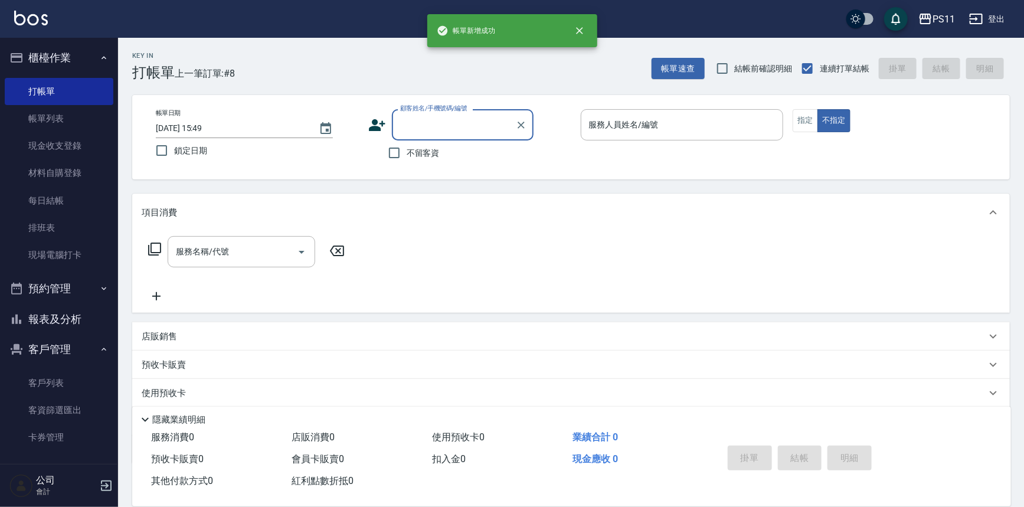
click at [458, 129] on input "顧客姓名/手機號碼/編號" at bounding box center [453, 125] width 113 height 21
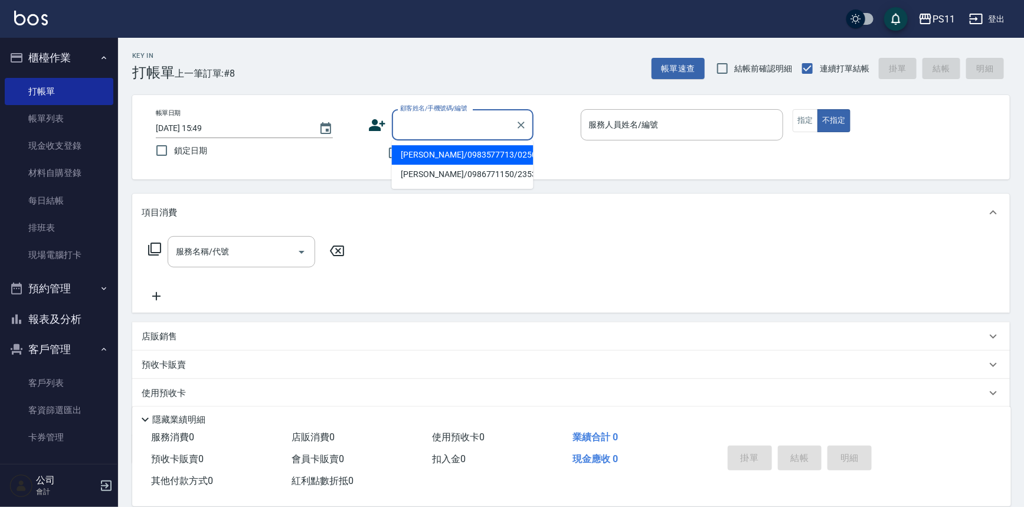
click at [462, 158] on li "[PERSON_NAME]/0983577713/0250" at bounding box center [463, 154] width 142 height 19
type input "[PERSON_NAME]/0983577713/0250"
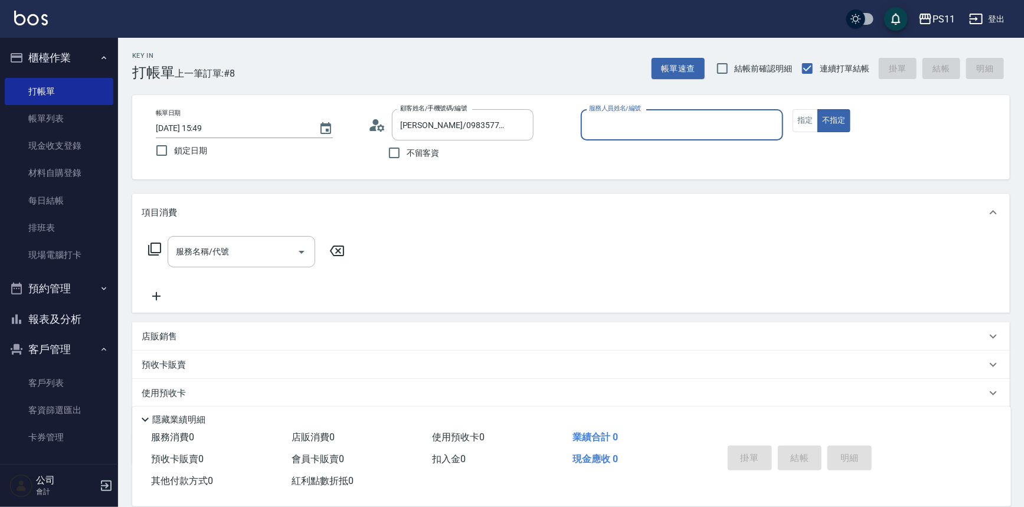
click at [769, 128] on input "服務人員姓名/編號" at bounding box center [682, 125] width 192 height 21
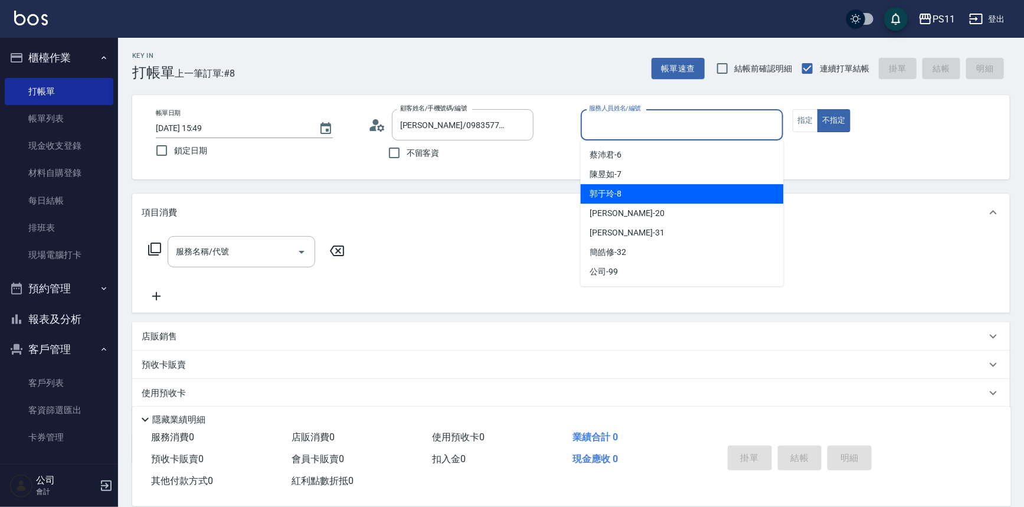
drag, startPoint x: 661, startPoint y: 190, endPoint x: 684, endPoint y: 185, distance: 22.8
click at [661, 191] on div "郭于玲 -8" at bounding box center [682, 193] width 203 height 19
type input "郭于玲-8"
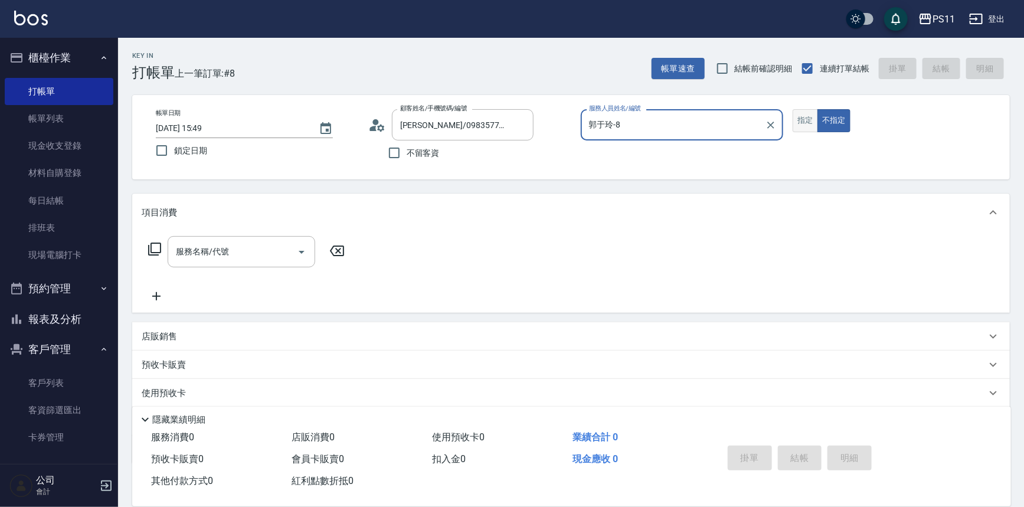
click at [801, 118] on button "指定" at bounding box center [805, 120] width 25 height 23
click at [156, 248] on icon at bounding box center [155, 249] width 14 height 14
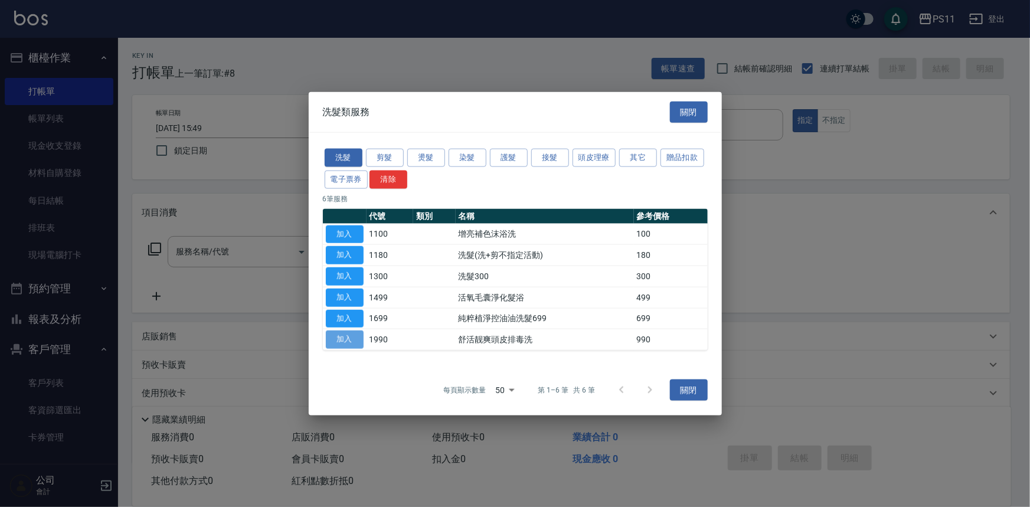
click at [334, 335] on button "加入" at bounding box center [345, 340] width 38 height 18
type input "舒活靓爽頭皮排毒洗(1990)"
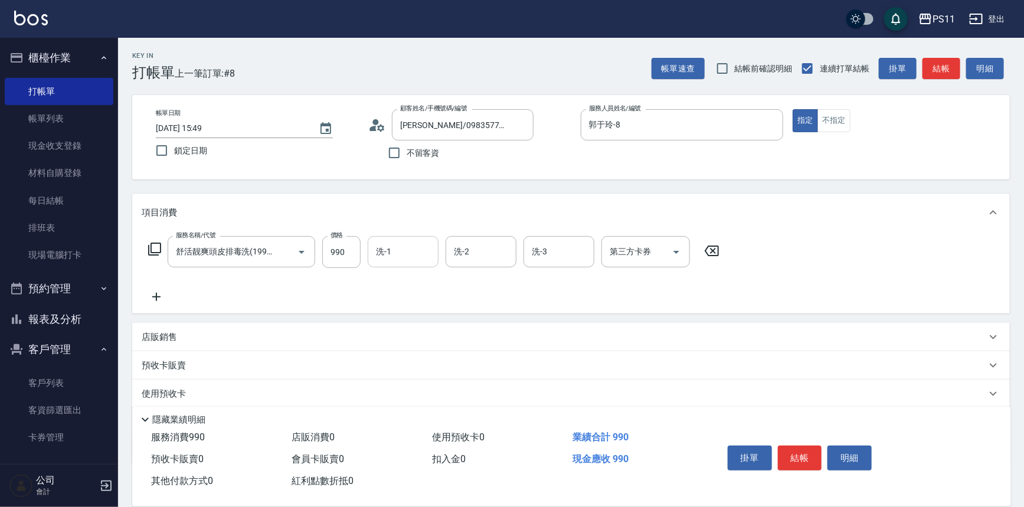
click at [388, 244] on input "洗-1" at bounding box center [403, 251] width 60 height 21
type input "[PERSON_NAME]-31"
type input "[PERSON_NAME]-20"
click at [158, 294] on icon at bounding box center [157, 297] width 30 height 14
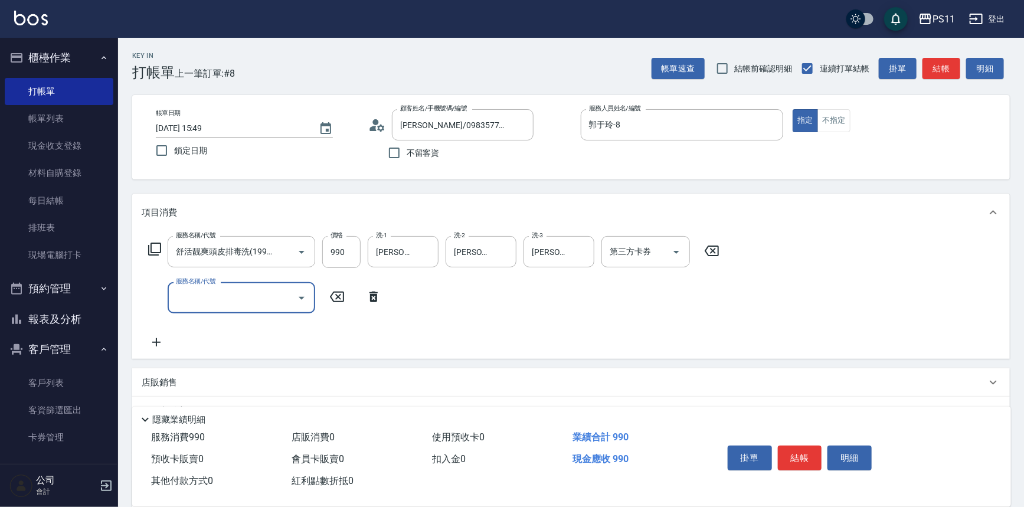
click at [203, 302] on input "服務名稱/代號" at bounding box center [232, 298] width 119 height 21
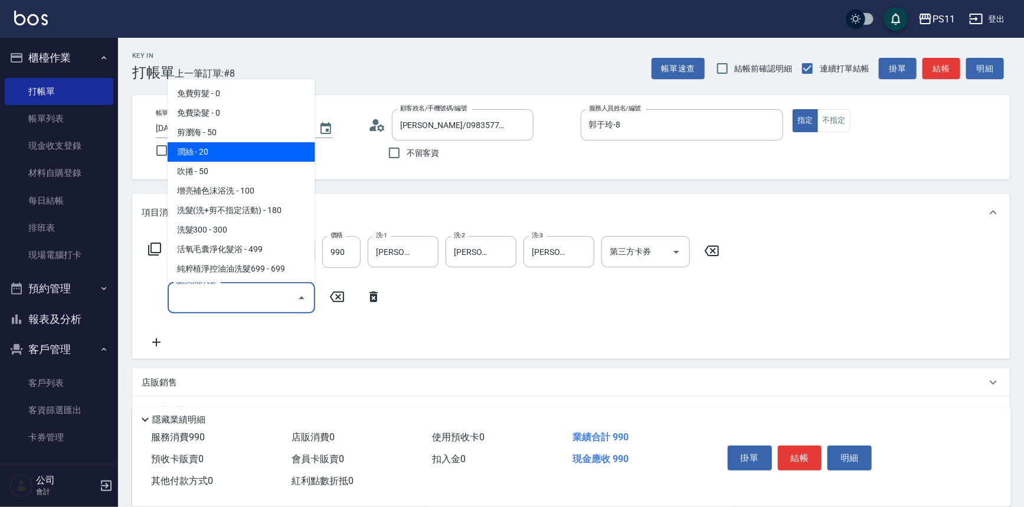
click at [249, 157] on span "潤絲 - 20" at bounding box center [242, 151] width 148 height 19
type input "潤絲(820)"
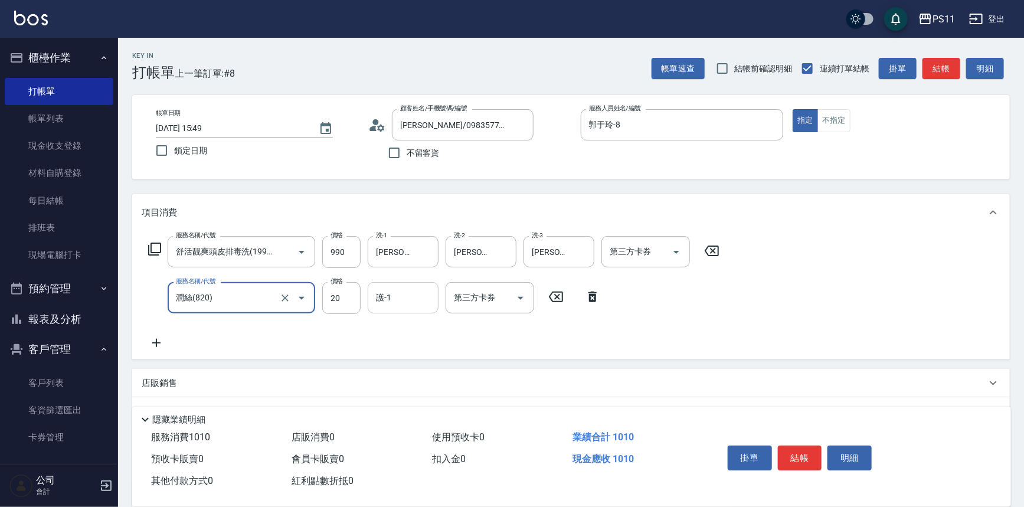
drag, startPoint x: 394, startPoint y: 302, endPoint x: 378, endPoint y: 287, distance: 22.2
click at [394, 301] on input "護-1" at bounding box center [403, 298] width 60 height 21
type input "[PERSON_NAME]-20"
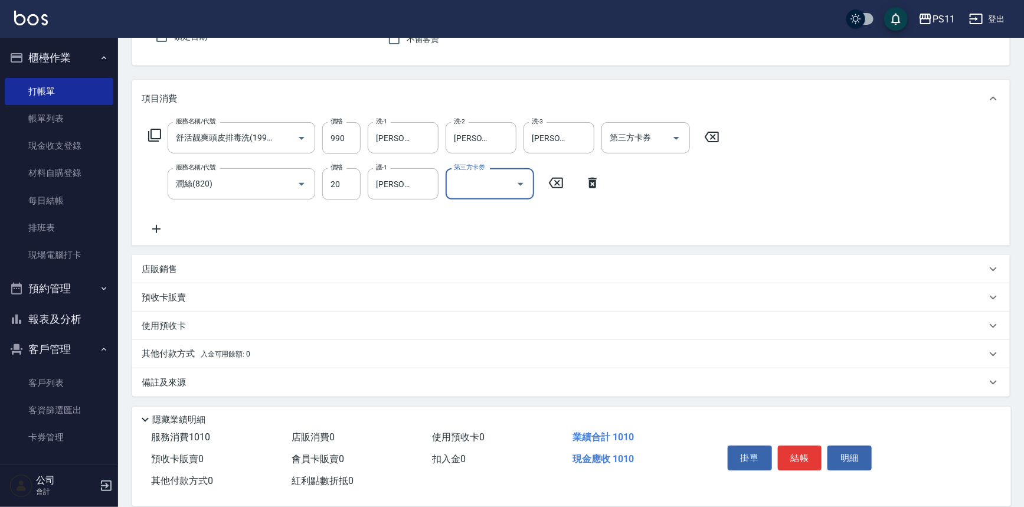
click at [172, 357] on p "其他付款方式 入金可用餘額: 0" at bounding box center [196, 354] width 109 height 13
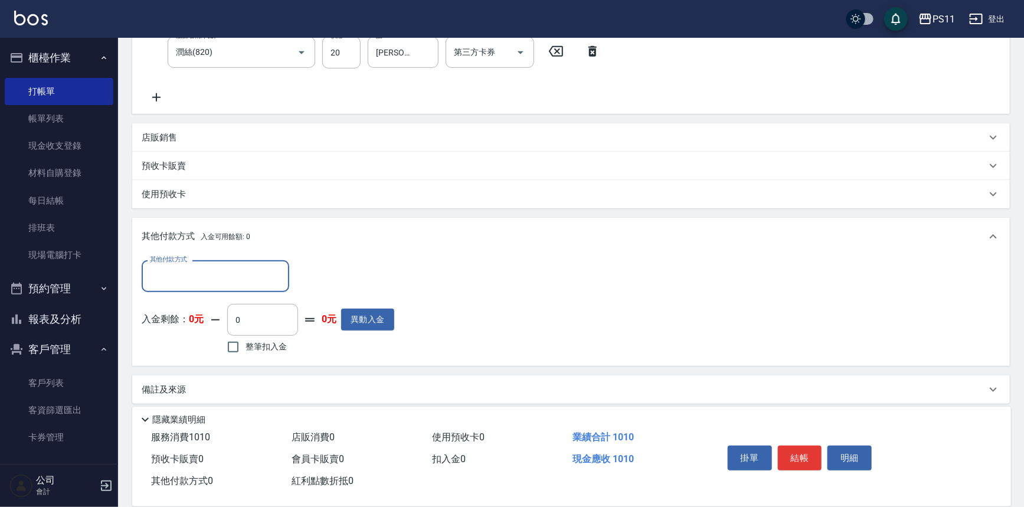
scroll to position [252, 0]
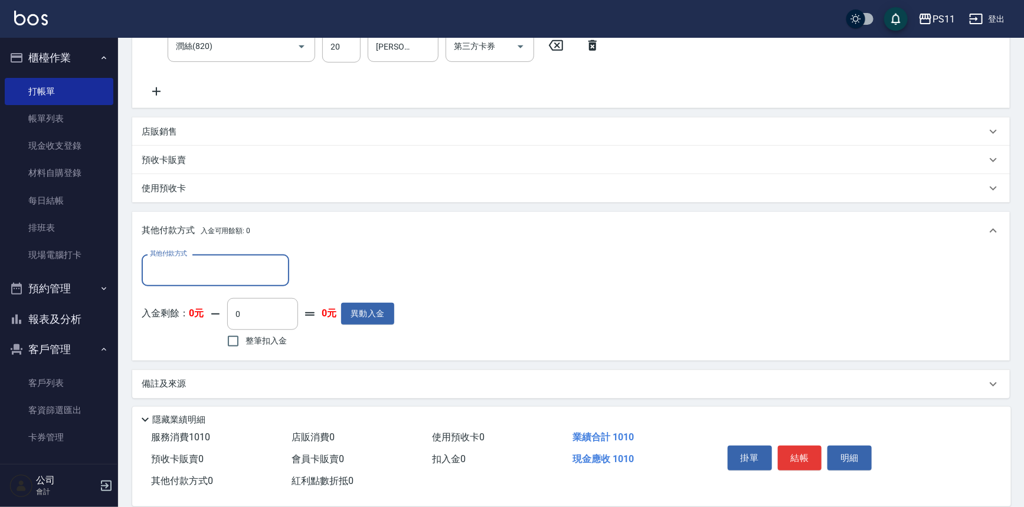
click at [186, 269] on input "其他付款方式" at bounding box center [215, 270] width 137 height 21
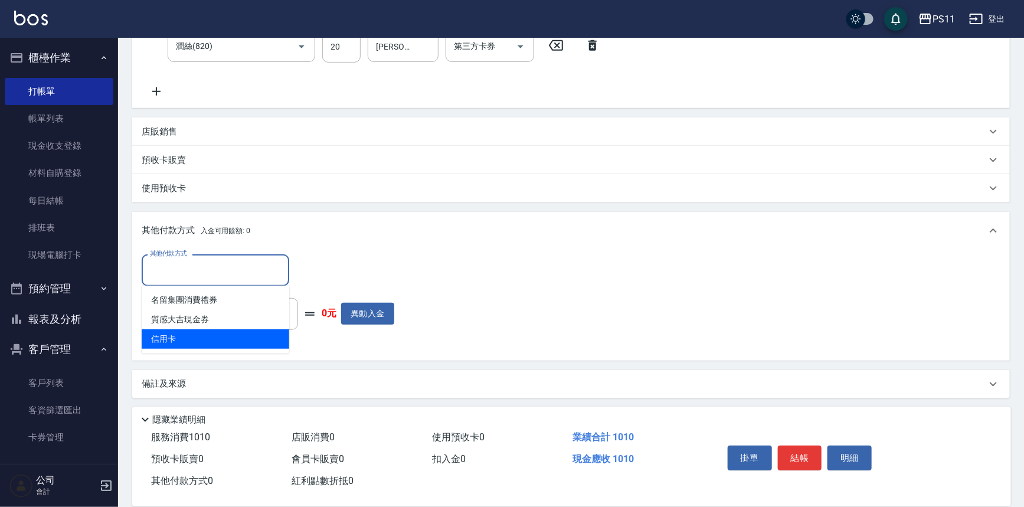
click at [204, 333] on span "信用卡" at bounding box center [216, 338] width 148 height 19
type input "信用卡"
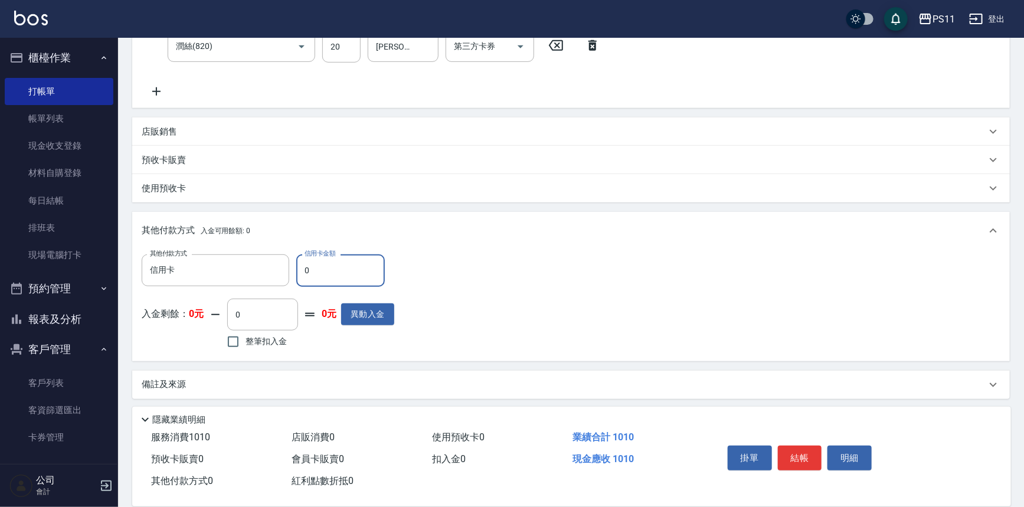
drag, startPoint x: 377, startPoint y: 257, endPoint x: 125, endPoint y: 267, distance: 252.3
click at [125, 267] on div "Key In 打帳單 上一筆訂單:#8 帳單速查 結帳前確認明細 連續打單結帳 掛單 結帳 明細 帳單日期 [DATE] 15:49 鎖定日期 顧客姓名/手機…" at bounding box center [571, 148] width 906 height 724
type input "1010"
drag, startPoint x: 803, startPoint y: 458, endPoint x: 809, endPoint y: 474, distance: 17.2
click at [808, 458] on button "結帳" at bounding box center [800, 458] width 44 height 25
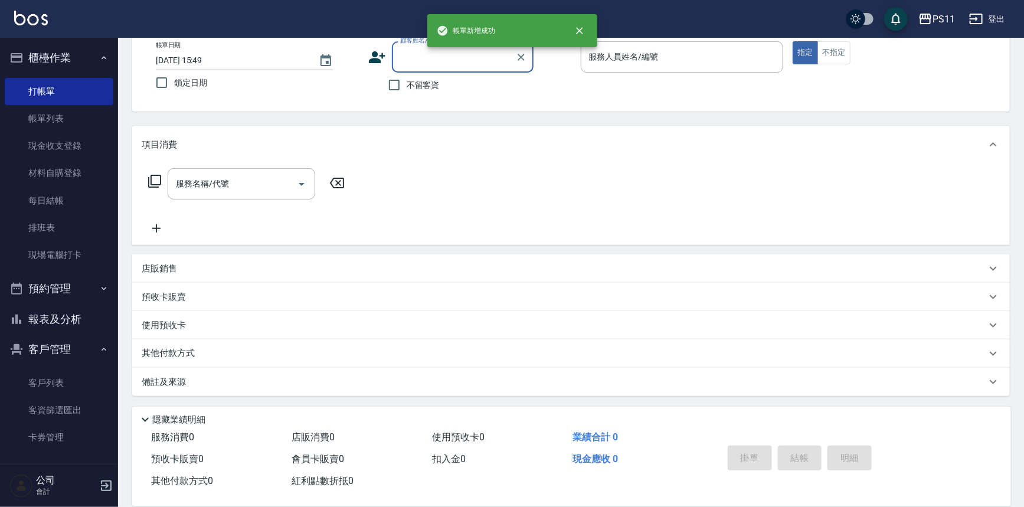
scroll to position [0, 0]
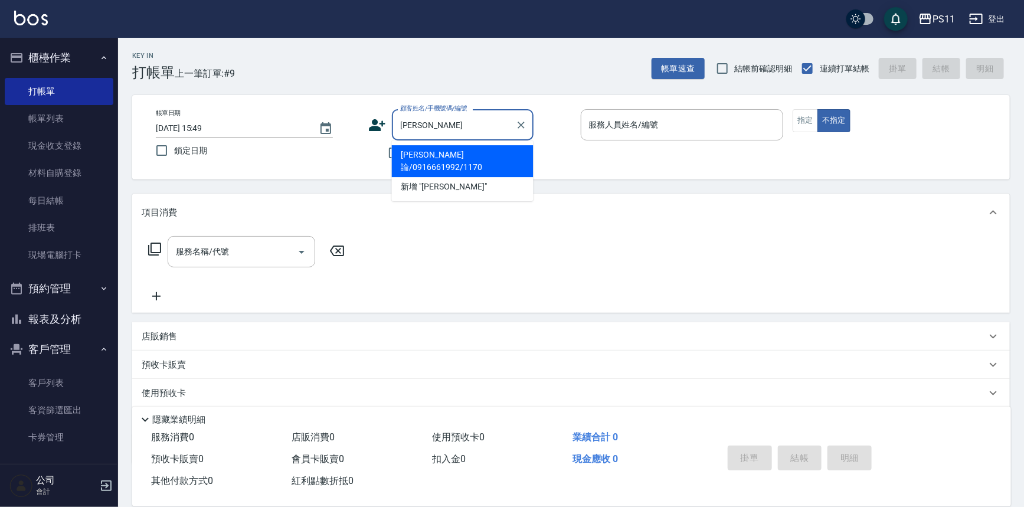
click at [492, 147] on li "[PERSON_NAME]論/0916661992/1170" at bounding box center [463, 161] width 142 height 32
type input "[PERSON_NAME]論/0916661992/1170"
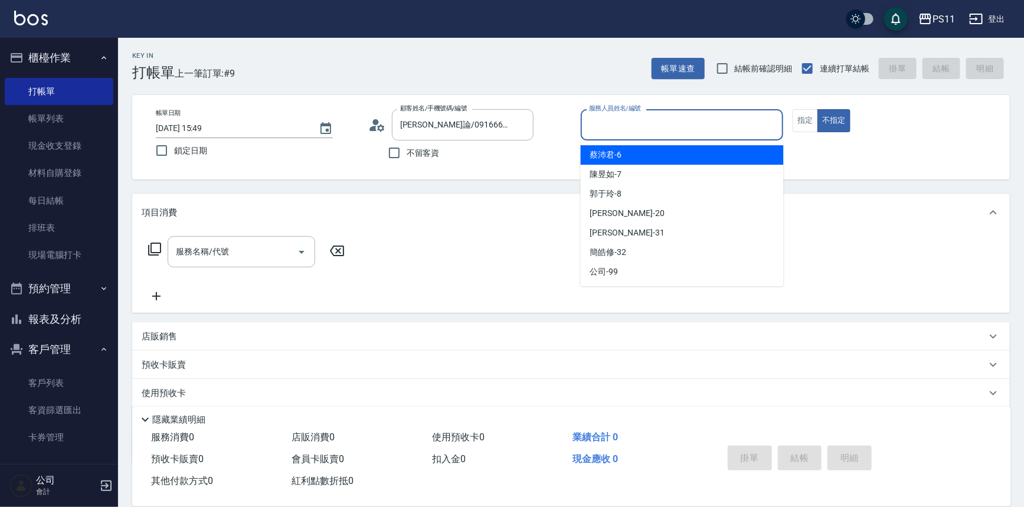
drag, startPoint x: 691, startPoint y: 126, endPoint x: 678, endPoint y: 165, distance: 41.1
click at [691, 129] on input "服務人員姓名/編號" at bounding box center [682, 125] width 192 height 21
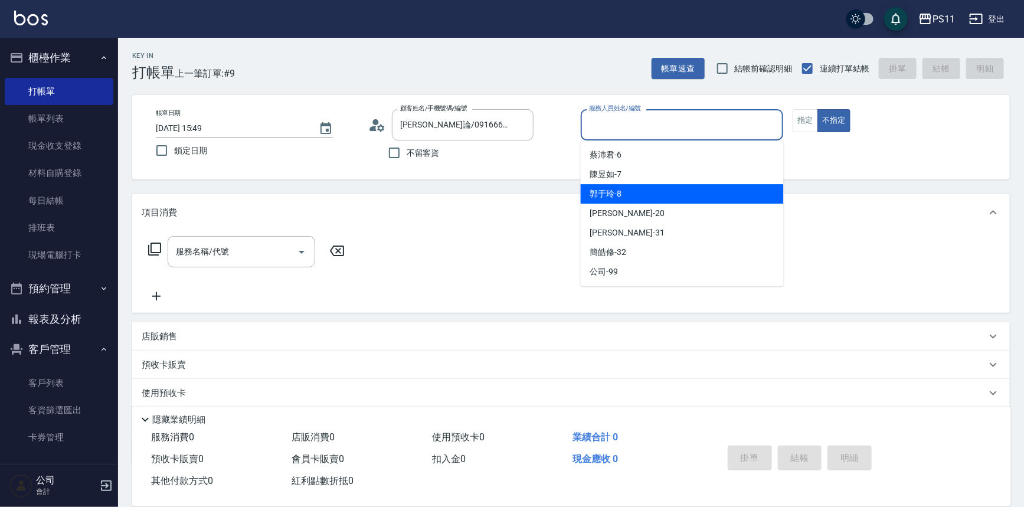
drag, startPoint x: 687, startPoint y: 192, endPoint x: 827, endPoint y: 138, distance: 150.6
click at [687, 192] on div "郭于玲 -8" at bounding box center [682, 193] width 203 height 19
type input "郭于玲-8"
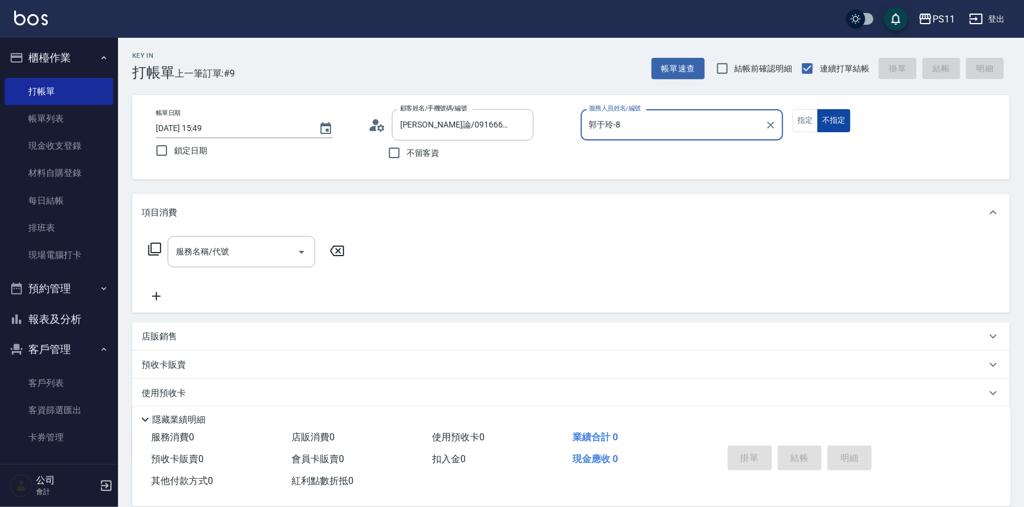
drag, startPoint x: 803, startPoint y: 126, endPoint x: 820, endPoint y: 128, distance: 17.2
click at [803, 125] on button "指定" at bounding box center [805, 120] width 25 height 23
drag, startPoint x: 154, startPoint y: 241, endPoint x: 217, endPoint y: 239, distance: 63.2
click at [156, 241] on div "服務名稱/代號 服務名稱/代號" at bounding box center [247, 251] width 210 height 31
click at [159, 248] on icon at bounding box center [155, 249] width 14 height 14
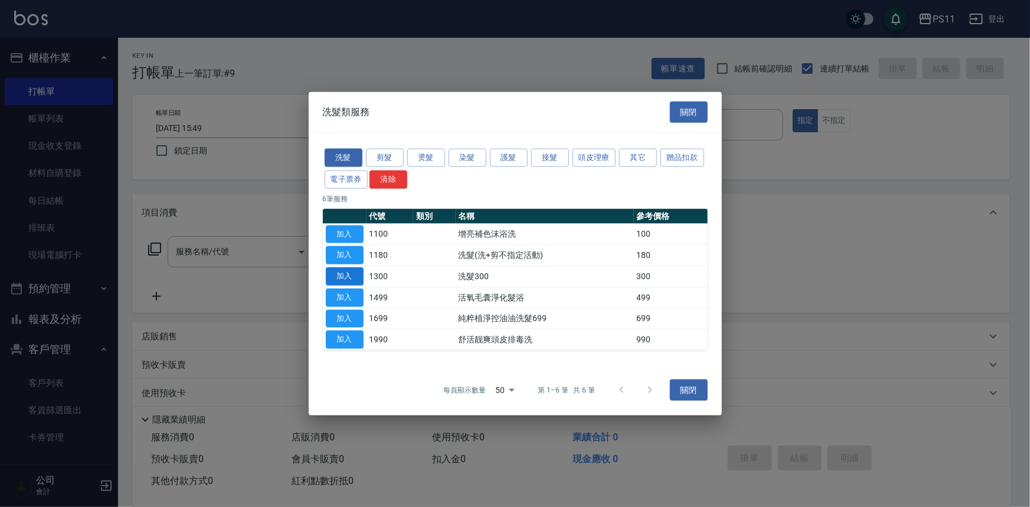
click at [337, 277] on button "加入" at bounding box center [345, 276] width 38 height 18
type input "洗髮300(1300)"
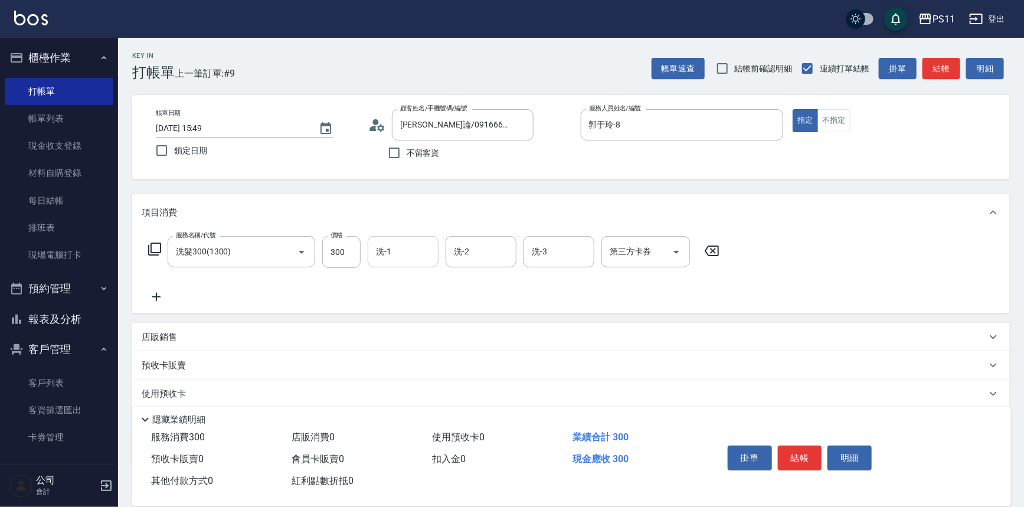
click at [401, 253] on input "洗-1" at bounding box center [403, 251] width 60 height 21
type input "[PERSON_NAME]-20"
click at [140, 293] on div "服務名稱/代號 洗髮300(1300) 服務名稱/代號 價格 300 價格 洗-1 [PERSON_NAME]-20 洗-1 洗-2 洗-2 洗-3 洗-3 …" at bounding box center [571, 272] width 878 height 82
click at [161, 293] on icon at bounding box center [157, 297] width 30 height 14
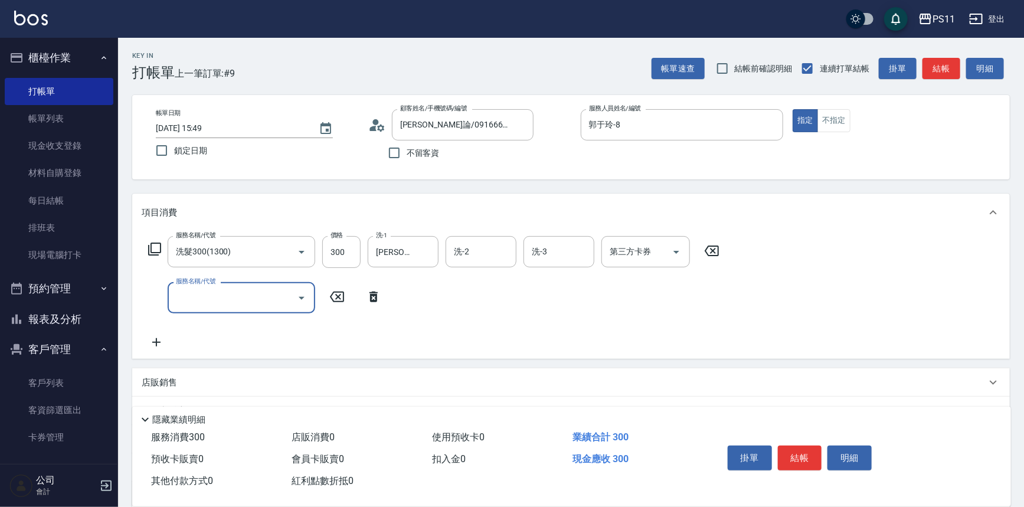
click at [251, 301] on input "服務名稱/代號" at bounding box center [232, 298] width 119 height 21
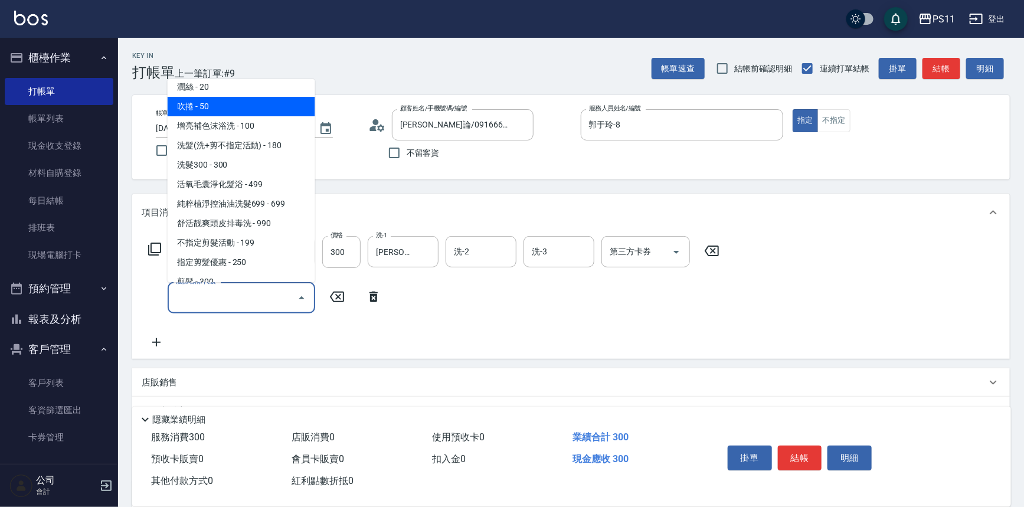
scroll to position [161, 0]
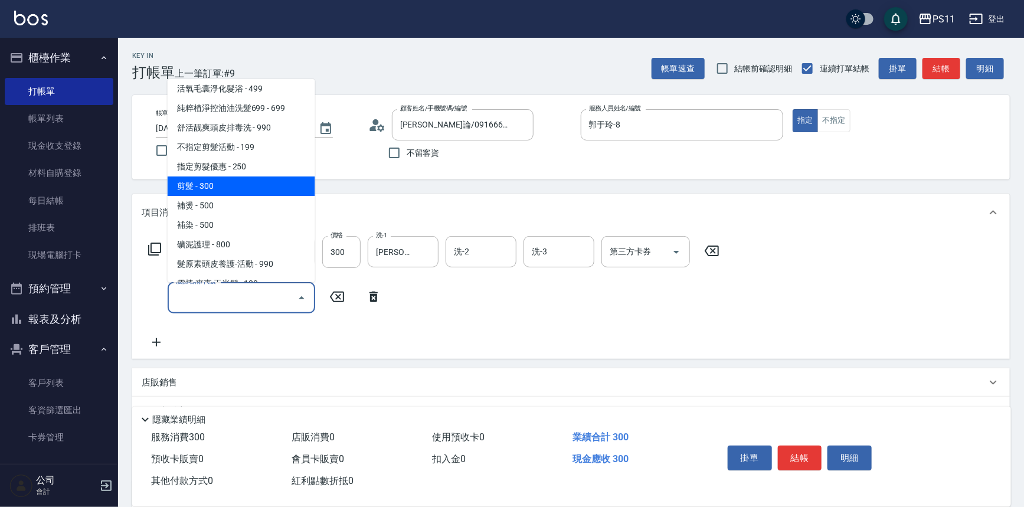
drag, startPoint x: 257, startPoint y: 184, endPoint x: 564, endPoint y: 318, distance: 335.0
click at [260, 185] on span "剪髮 - 300" at bounding box center [242, 186] width 148 height 19
type input "剪髮(2300)"
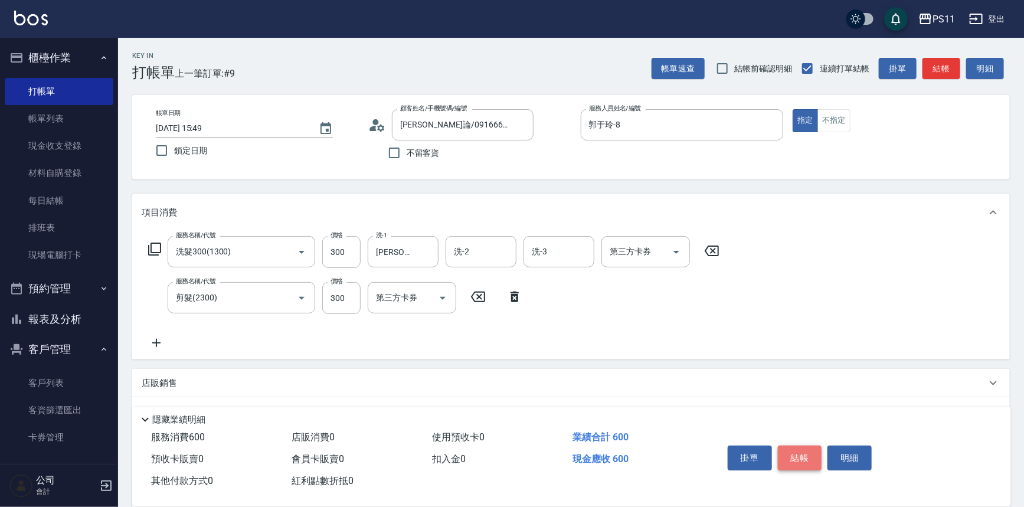
click at [812, 455] on button "結帳" at bounding box center [800, 458] width 44 height 25
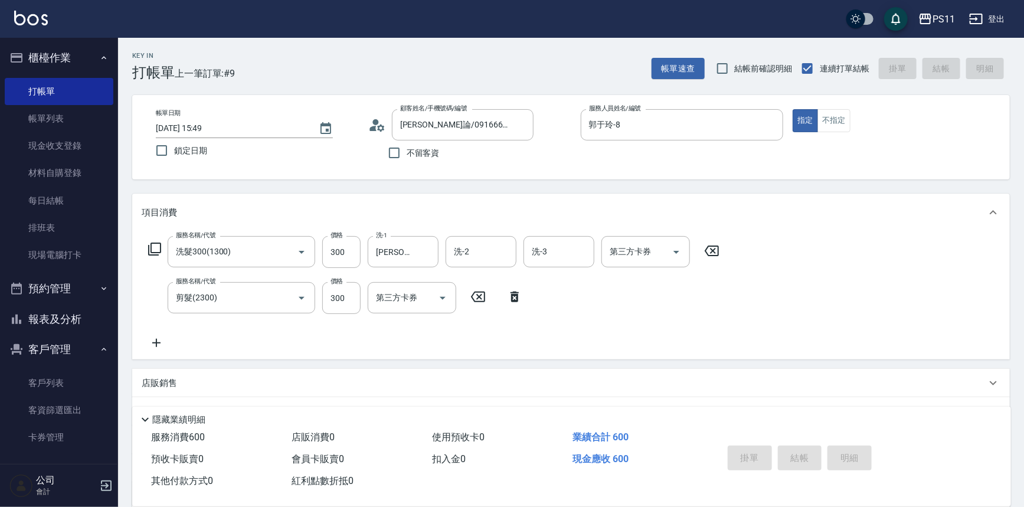
type input "[DATE] 16:01"
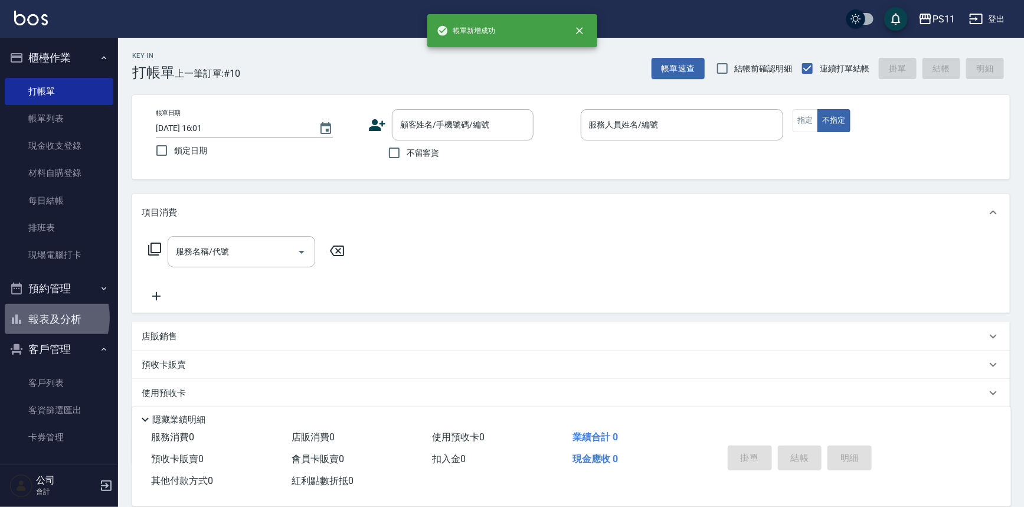
drag, startPoint x: 41, startPoint y: 318, endPoint x: 48, endPoint y: 316, distance: 6.7
click at [41, 319] on button "報表及分析" at bounding box center [59, 319] width 109 height 31
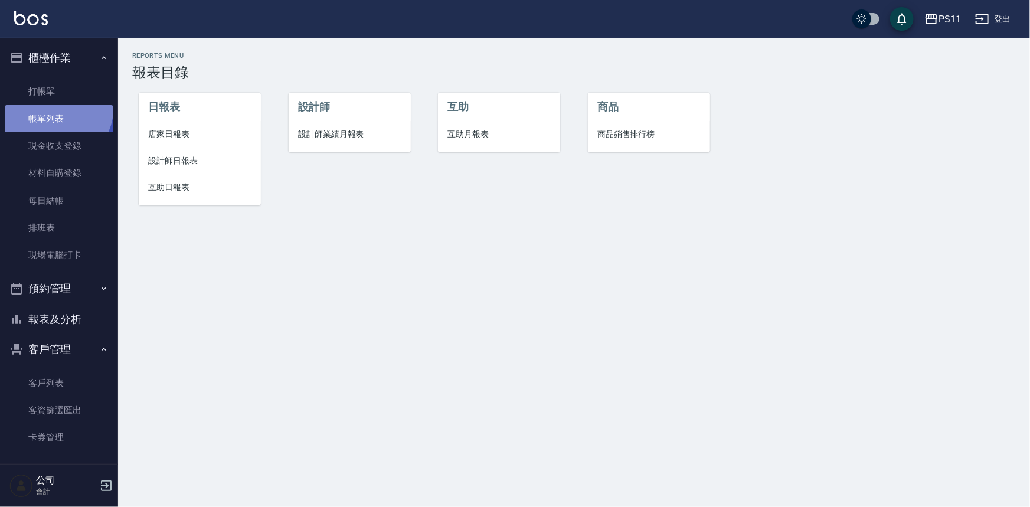
click at [48, 107] on link "帳單列表" at bounding box center [59, 118] width 109 height 27
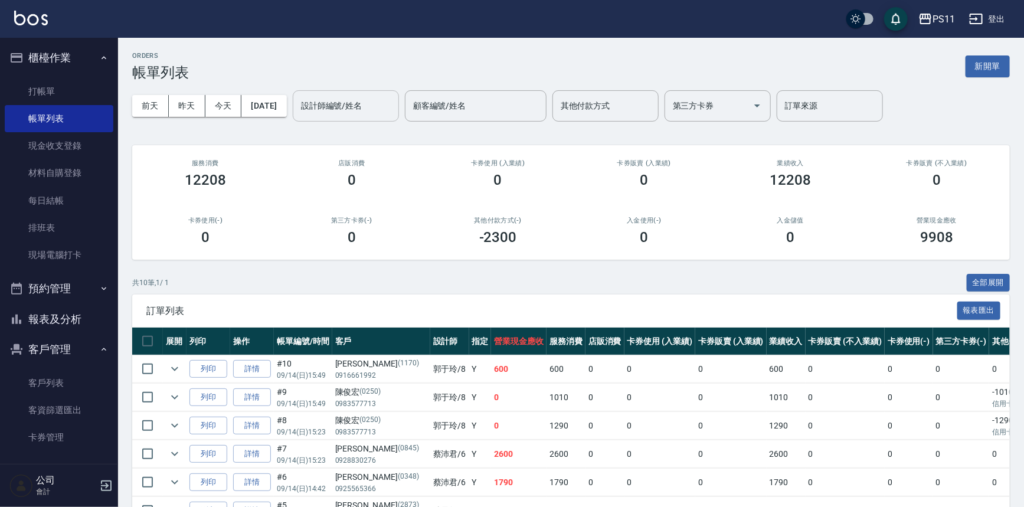
click at [352, 94] on div "設計師編號/姓名" at bounding box center [346, 105] width 106 height 31
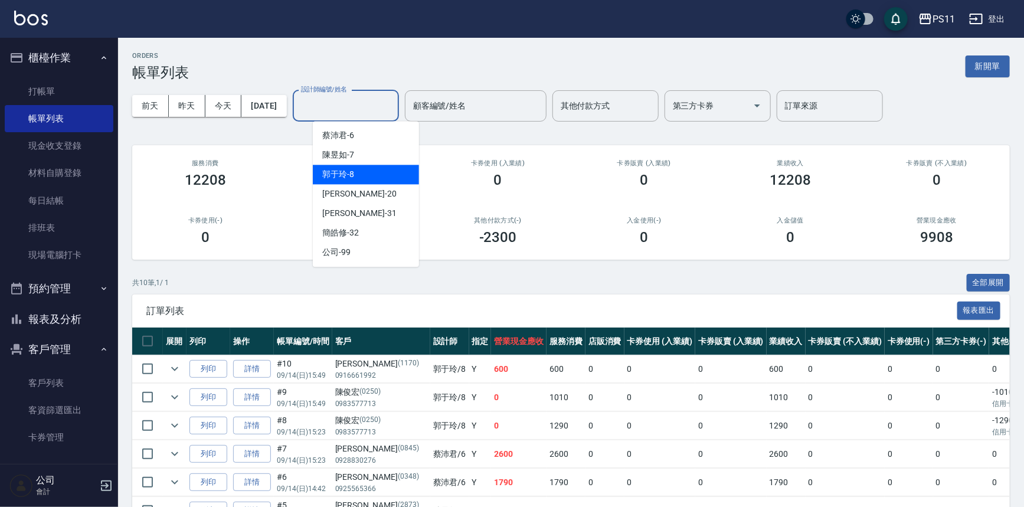
click at [364, 177] on div "郭于玲 -8" at bounding box center [366, 174] width 106 height 19
type input "郭于玲-8"
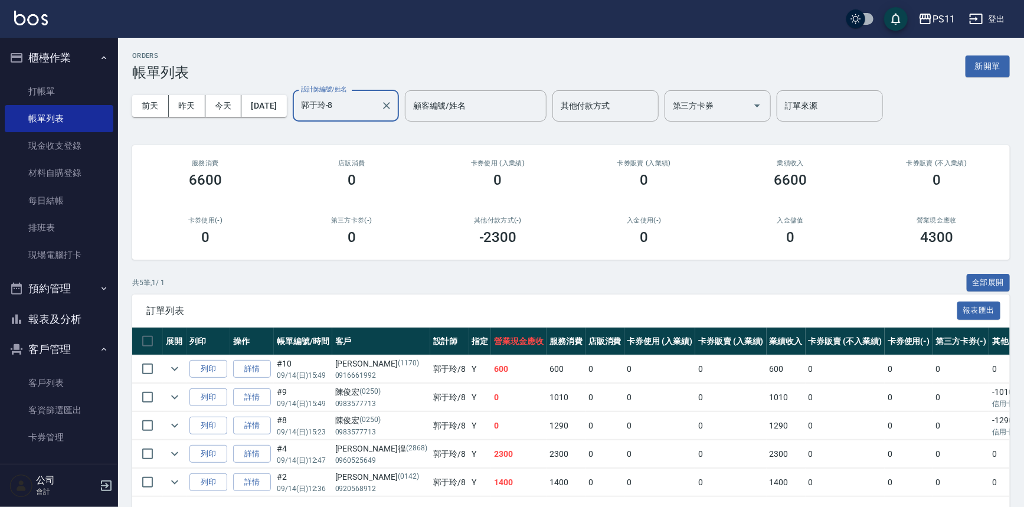
click at [447, 297] on div "訂單列表 報表匯出" at bounding box center [571, 311] width 878 height 32
click at [244, 452] on link "詳情" at bounding box center [252, 454] width 38 height 18
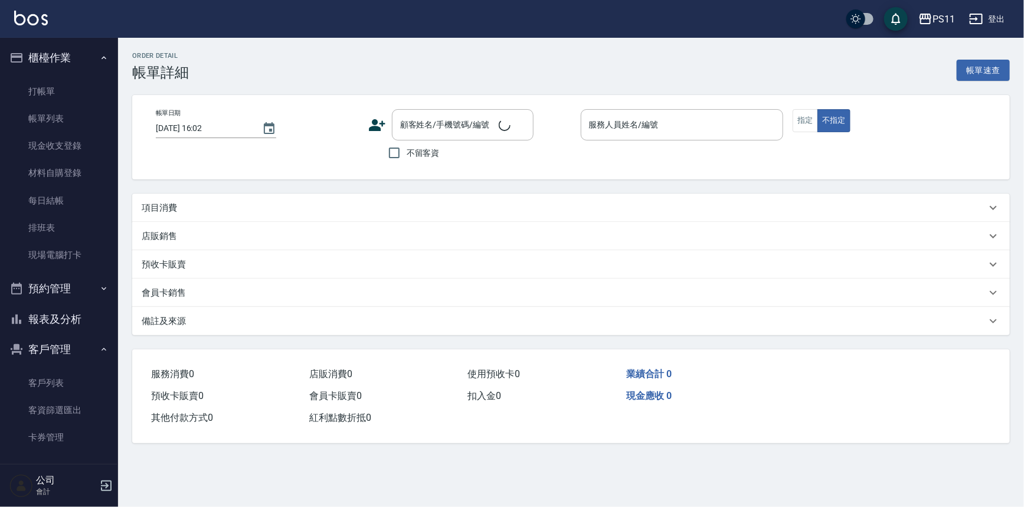
type input "[DATE] 12:47"
type input "郭于玲-8"
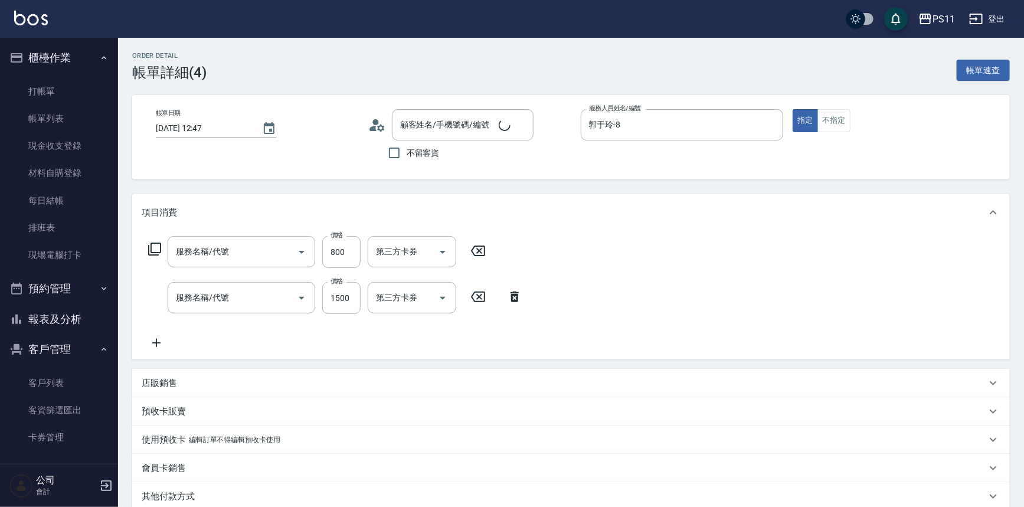
type input "[PERSON_NAME]徨/0960525649/2868"
type input "原價401~800護髮(50800)"
type input "1999以下燙髮(31999)"
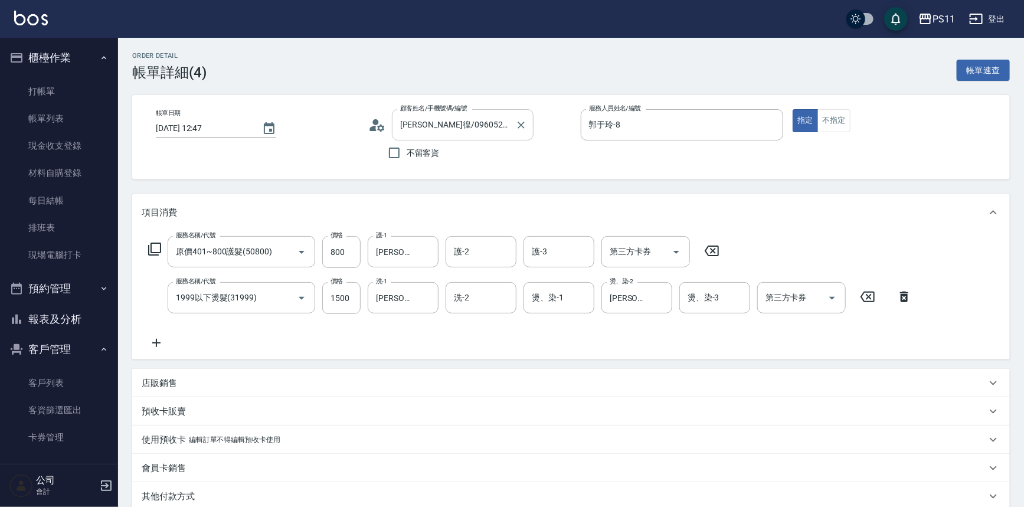
click at [511, 123] on div "[PERSON_NAME]/0960525649/2868 顧客姓名/手機號碼/編號" at bounding box center [463, 124] width 142 height 31
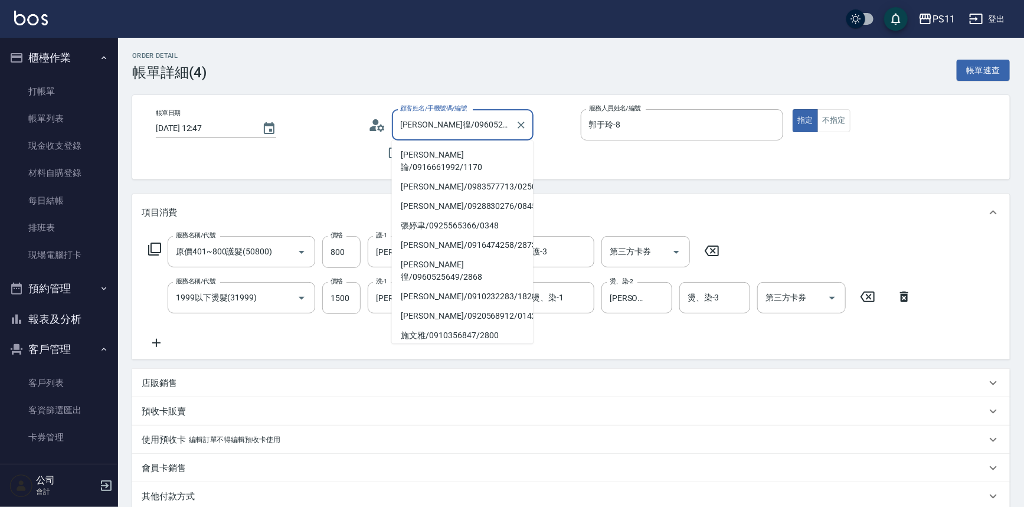
click at [477, 125] on input "[PERSON_NAME]徨/0960525649/2868" at bounding box center [453, 125] width 113 height 21
click at [524, 122] on icon "Clear" at bounding box center [521, 125] width 7 height 7
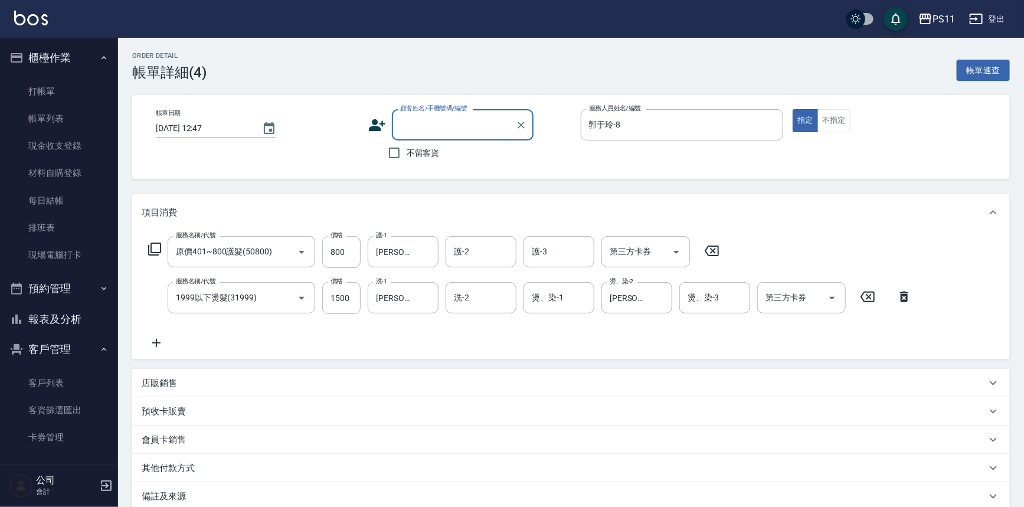
click at [491, 122] on input "顧客姓名/手機號碼/編號" at bounding box center [453, 125] width 113 height 21
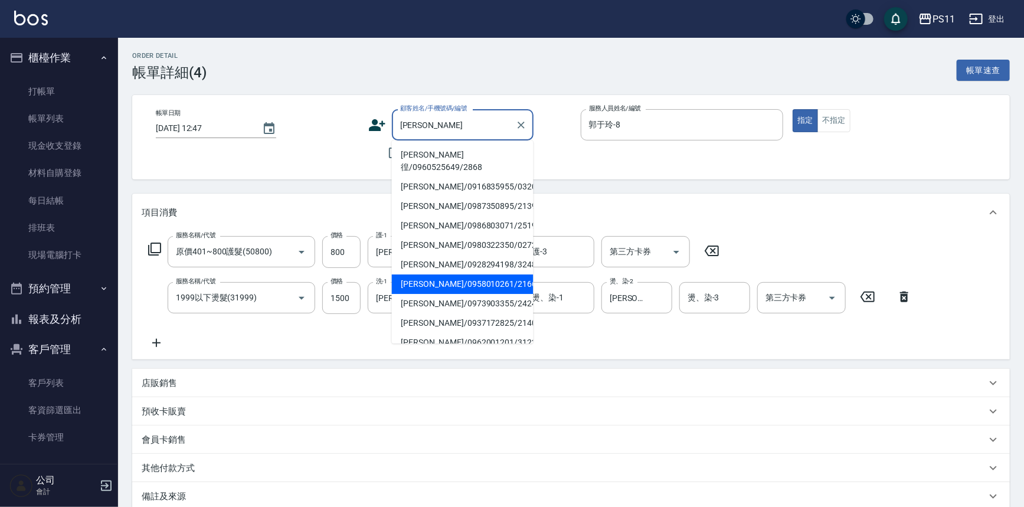
click at [478, 275] on li "[PERSON_NAME]/0958010261/2166" at bounding box center [463, 284] width 142 height 19
type input "[PERSON_NAME]/0958010261/2166"
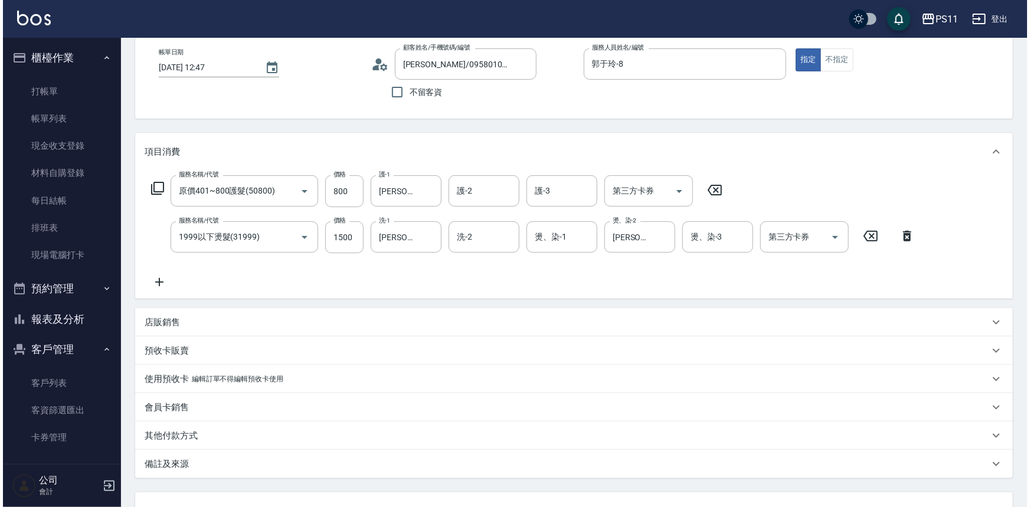
scroll to position [157, 0]
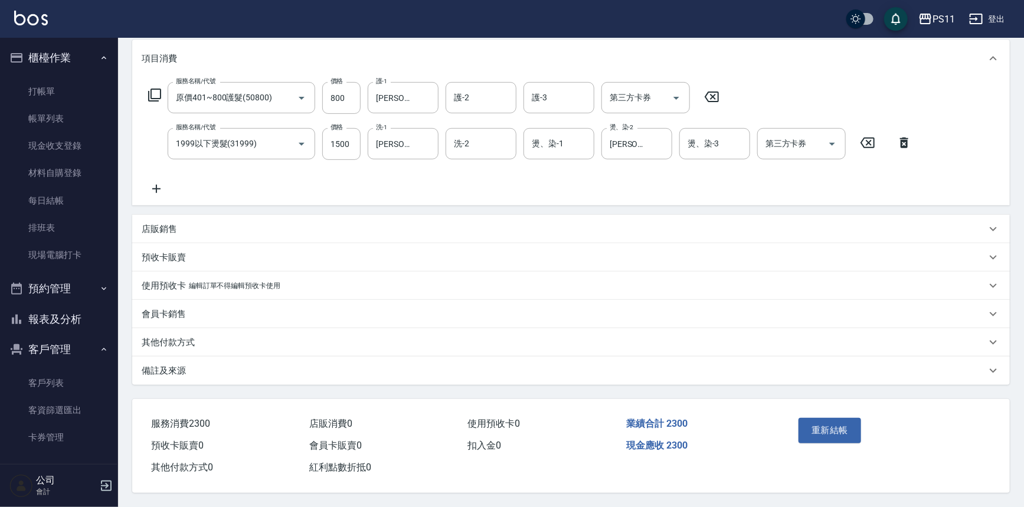
drag, startPoint x: 959, startPoint y: 172, endPoint x: 929, endPoint y: 381, distance: 211.2
drag, startPoint x: 797, startPoint y: 413, endPoint x: 808, endPoint y: 413, distance: 10.6
click at [799, 416] on div "重新結帳" at bounding box center [841, 438] width 94 height 51
click at [809, 413] on div "重新結帳" at bounding box center [841, 438] width 94 height 51
click at [812, 413] on div "重新結帳" at bounding box center [841, 438] width 94 height 51
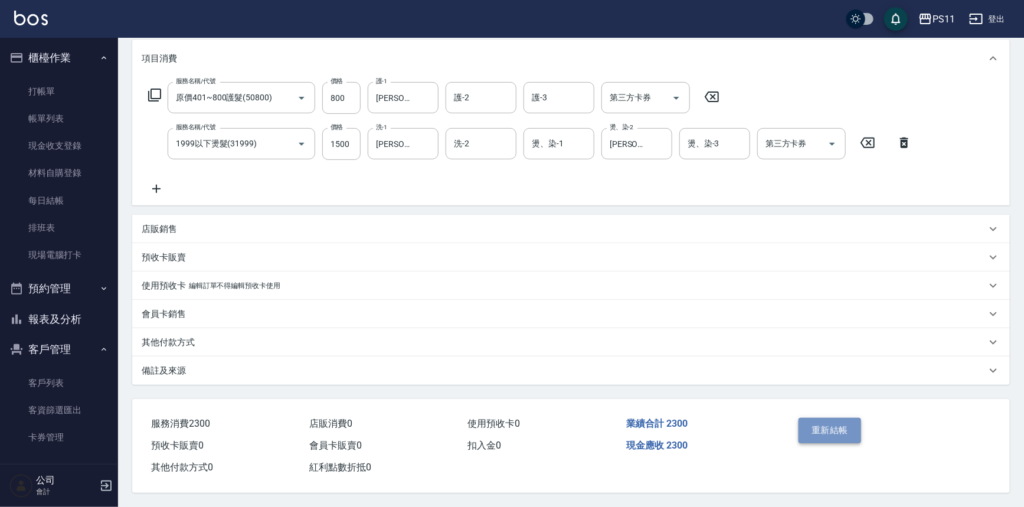
click at [814, 419] on button "重新結帳" at bounding box center [830, 430] width 63 height 25
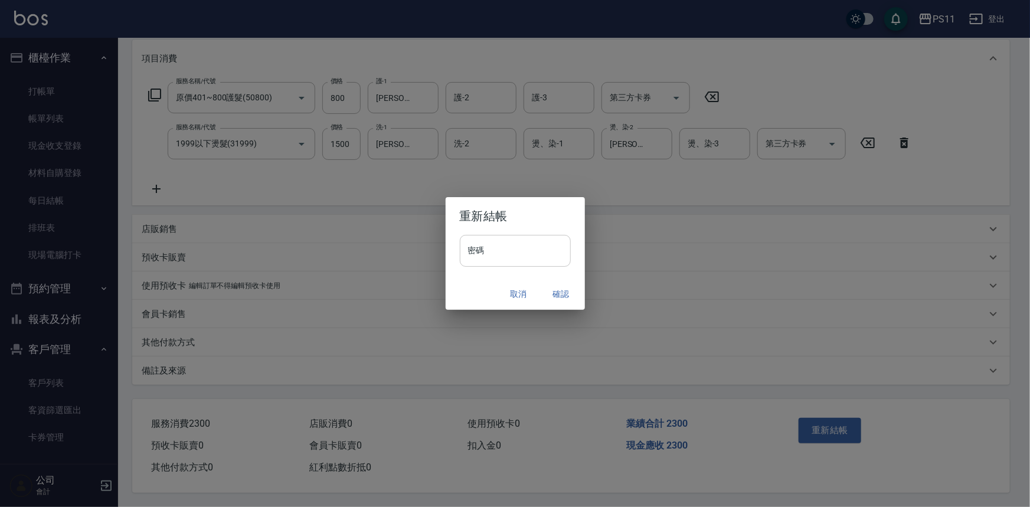
drag, startPoint x: 542, startPoint y: 253, endPoint x: 554, endPoint y: 258, distance: 13.5
click at [542, 253] on input "密碼" at bounding box center [515, 251] width 111 height 32
drag, startPoint x: 482, startPoint y: 252, endPoint x: 414, endPoint y: 258, distance: 68.2
click at [414, 258] on div "重新結帳 密碼 ******** 密碼 取消 確認" at bounding box center [515, 253] width 1030 height 507
type input "****"
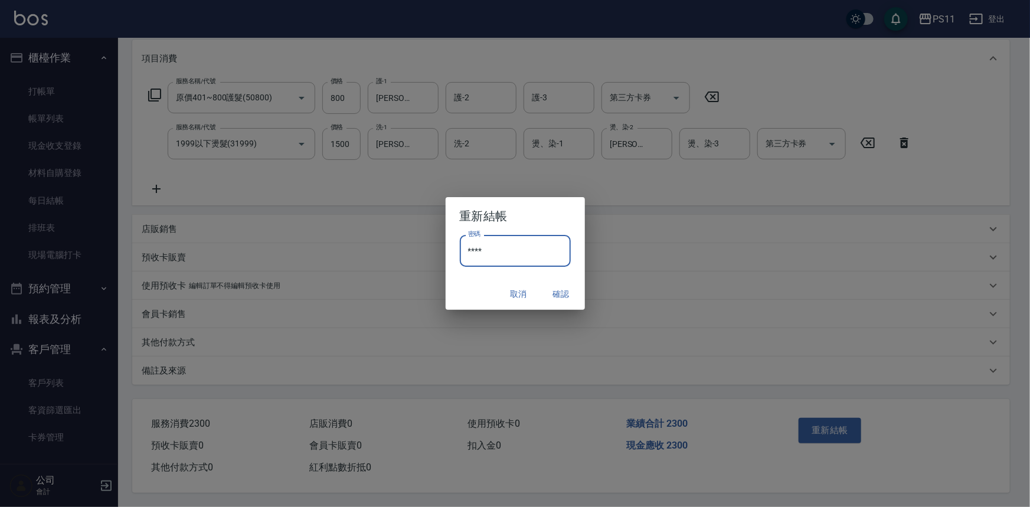
click at [574, 288] on button "確認" at bounding box center [562, 294] width 38 height 22
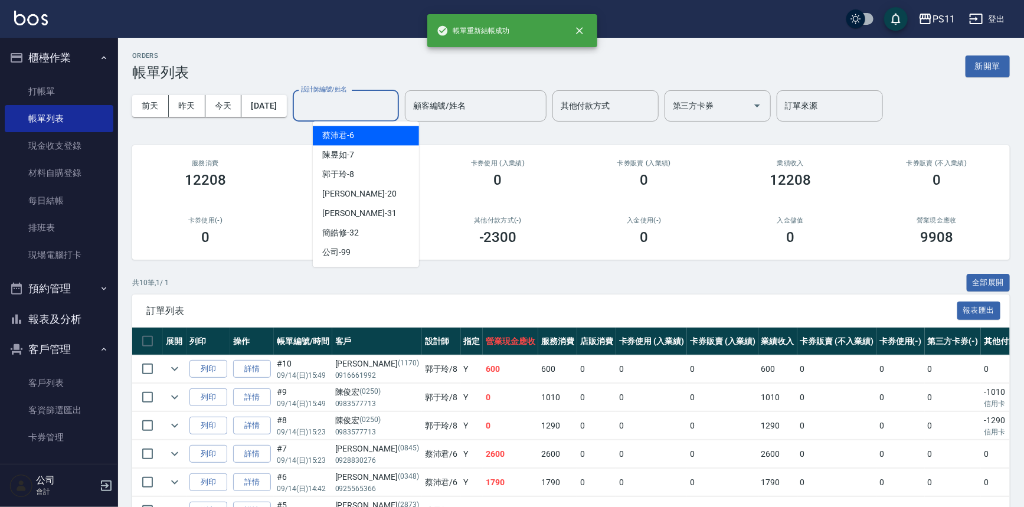
click at [377, 105] on input "設計師編號/姓名" at bounding box center [346, 106] width 96 height 21
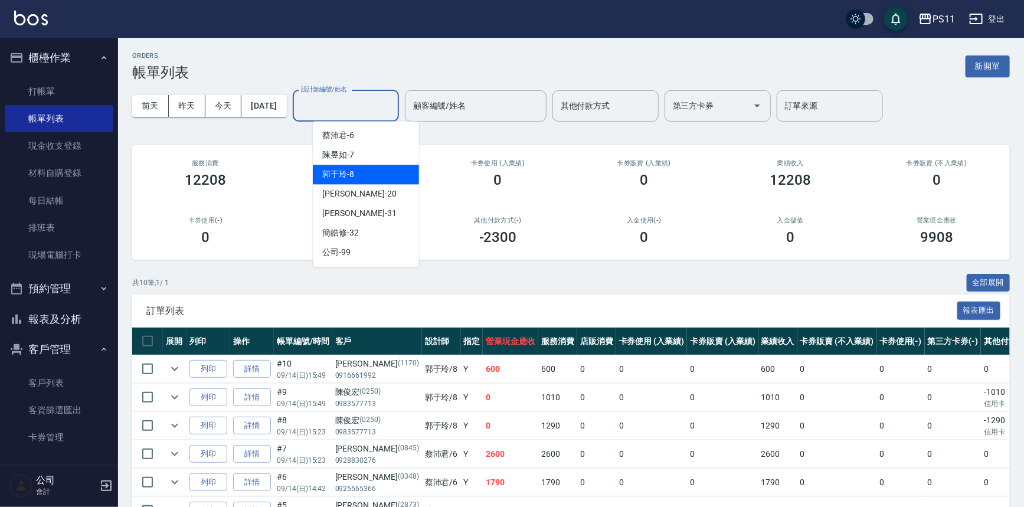
click at [381, 179] on div "郭于玲 -8" at bounding box center [366, 174] width 106 height 19
type input "郭于玲-8"
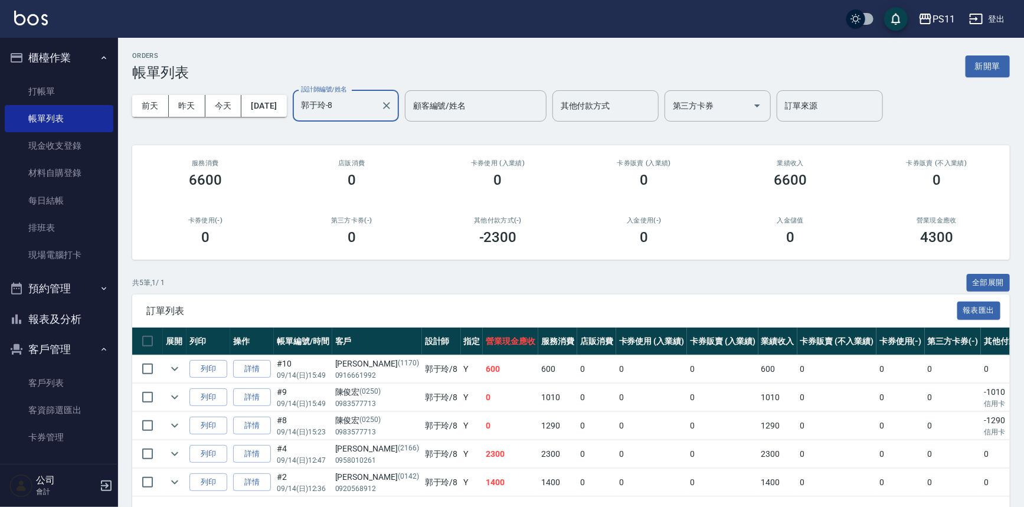
click at [393, 102] on icon "Clear" at bounding box center [387, 106] width 12 height 12
click at [40, 383] on link "客戶列表" at bounding box center [59, 383] width 109 height 27
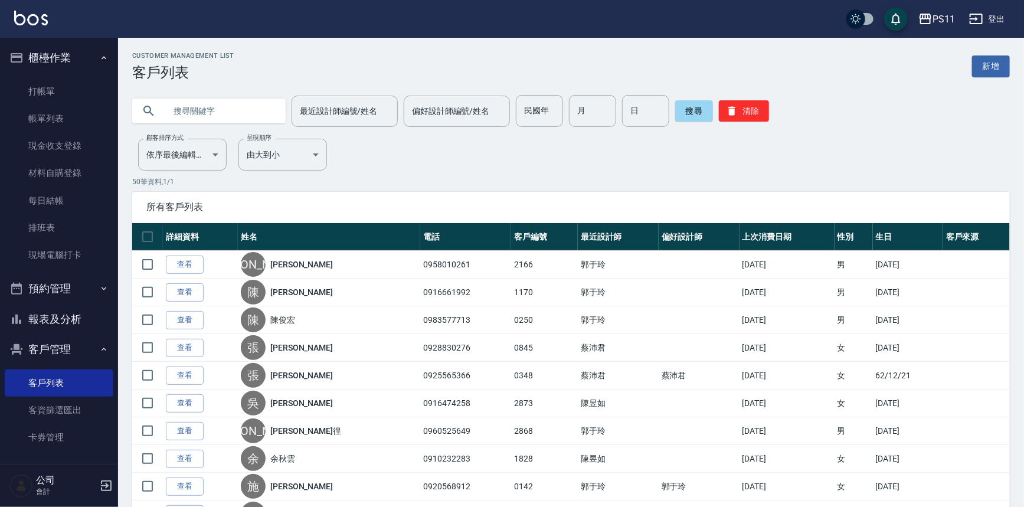
click at [233, 109] on input "text" at bounding box center [220, 111] width 111 height 32
type input "0983091833"
